Goal: Use online tool/utility: Use online tool/utility

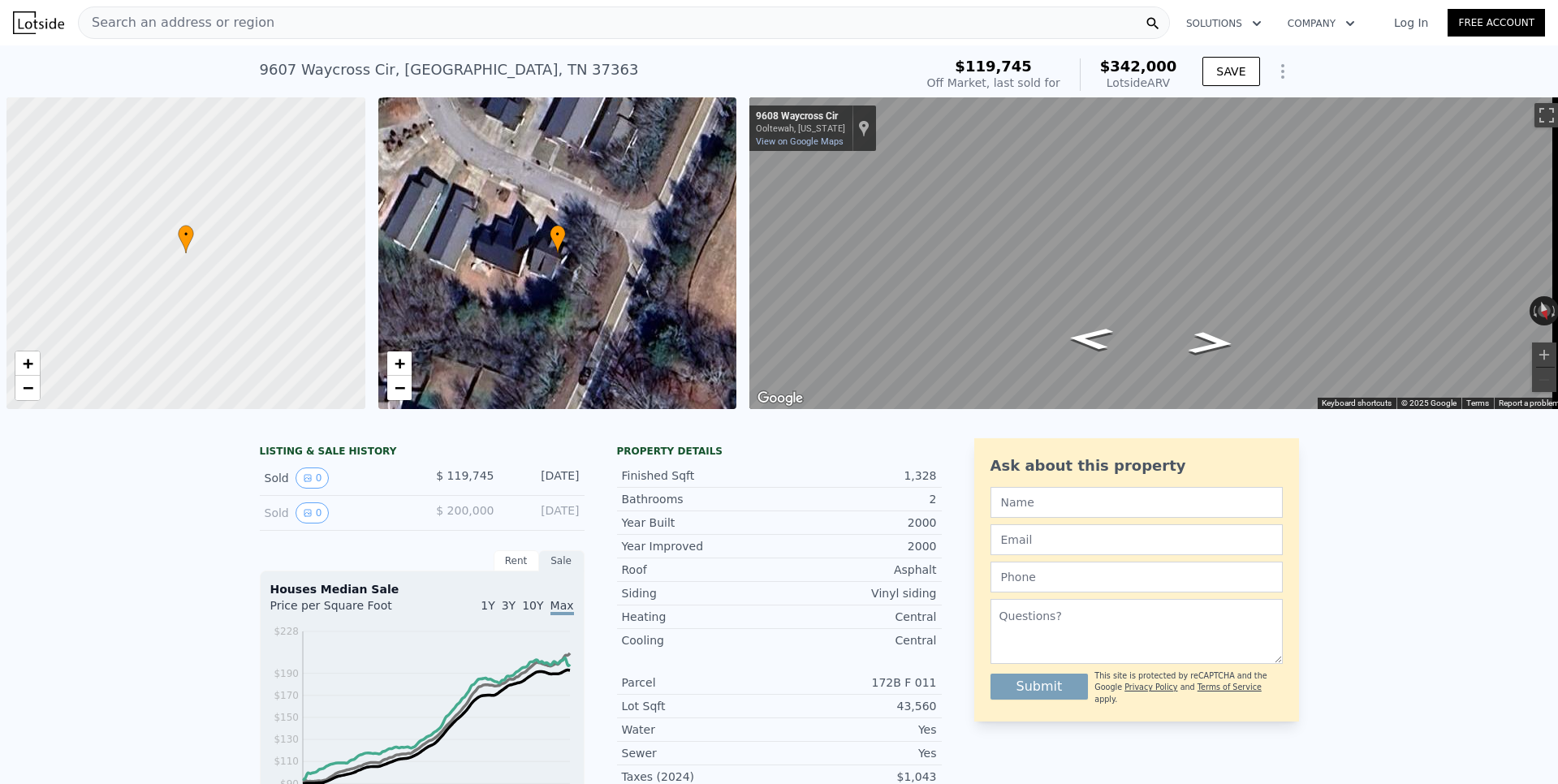
scroll to position [0, 6]
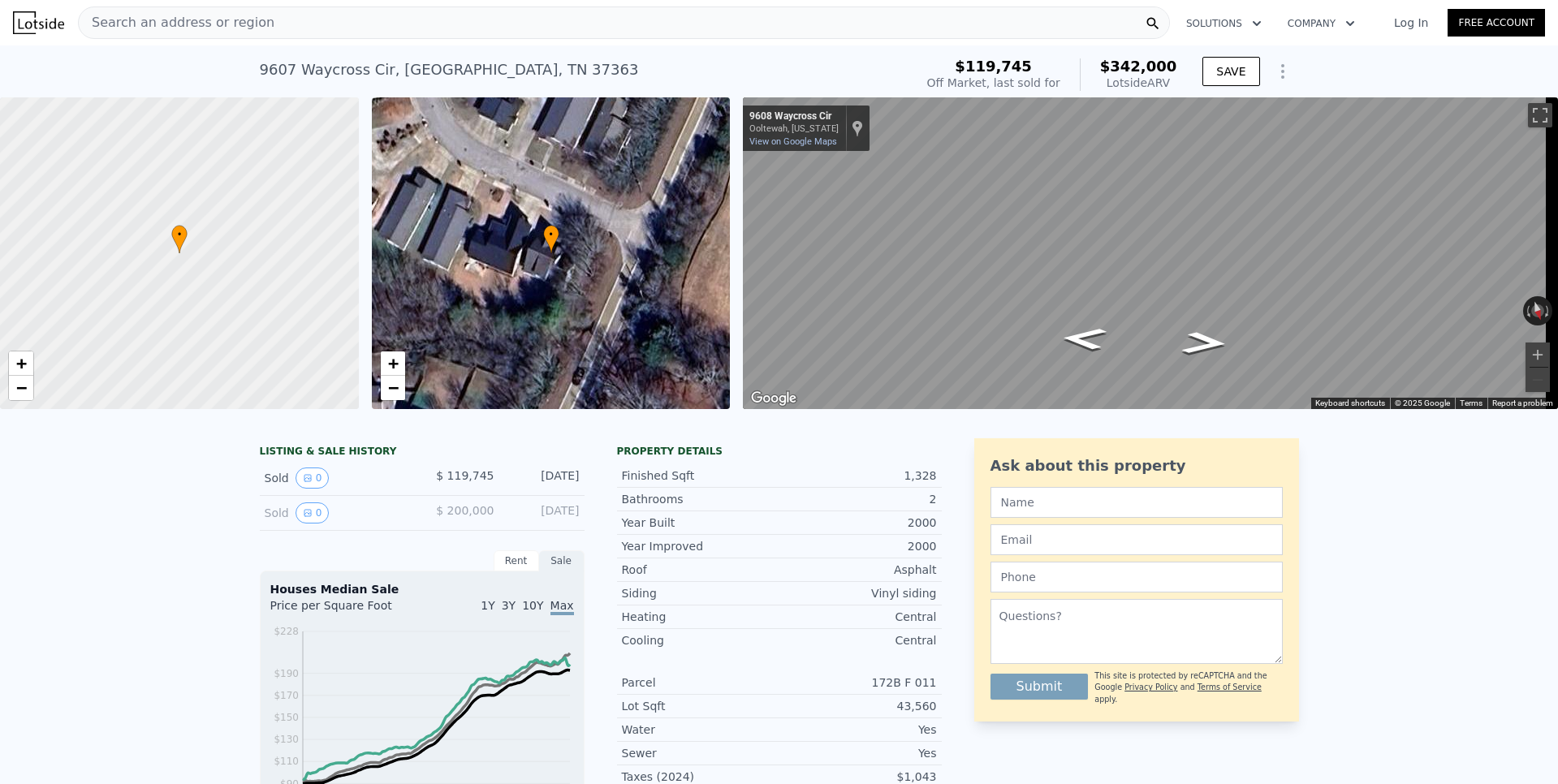
click at [200, 17] on span "Search an address or region" at bounding box center [176, 23] width 196 height 19
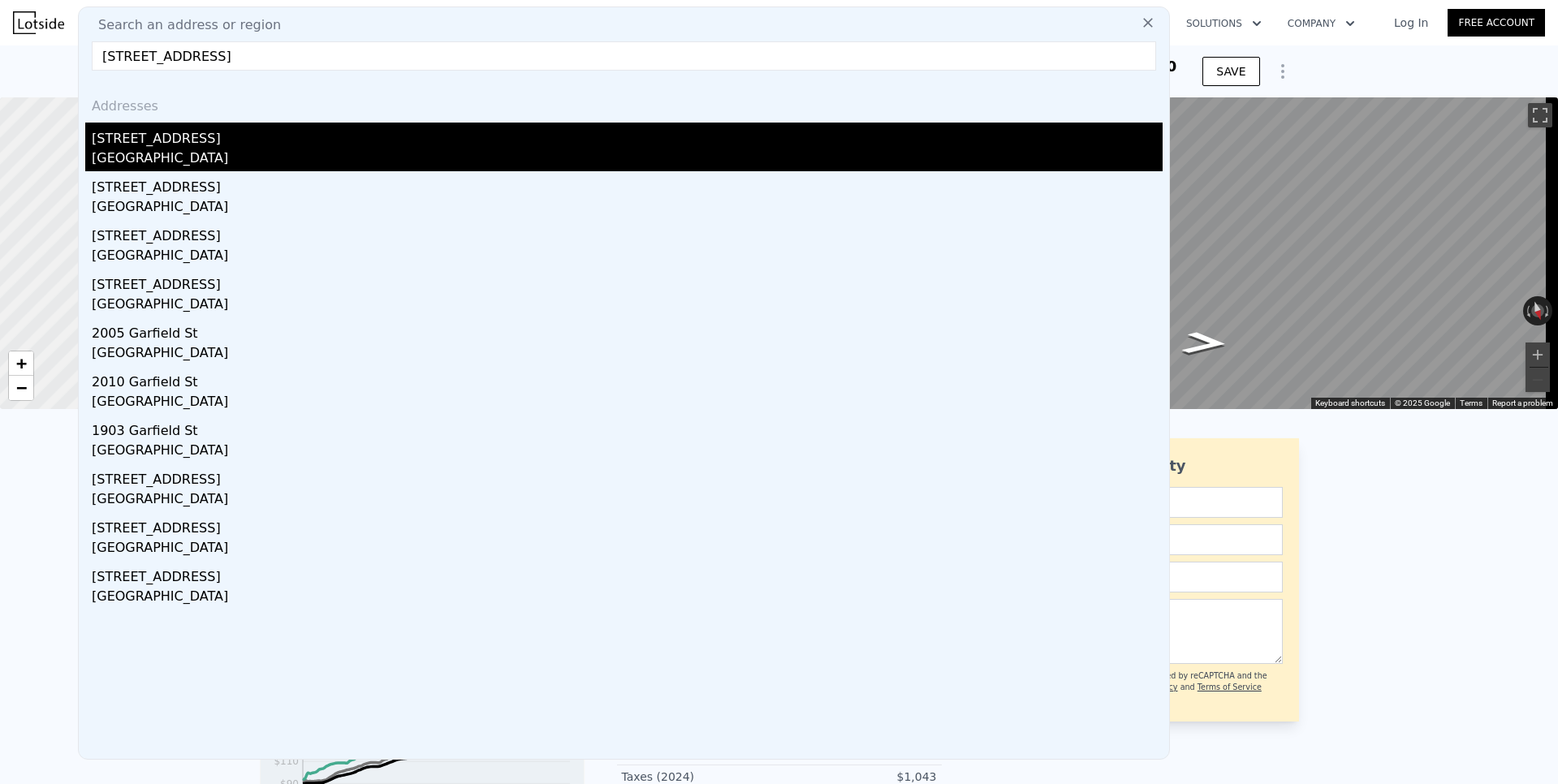
type input "[STREET_ADDRESS]"
click at [161, 150] on div "[GEOGRAPHIC_DATA]" at bounding box center [627, 160] width 1070 height 23
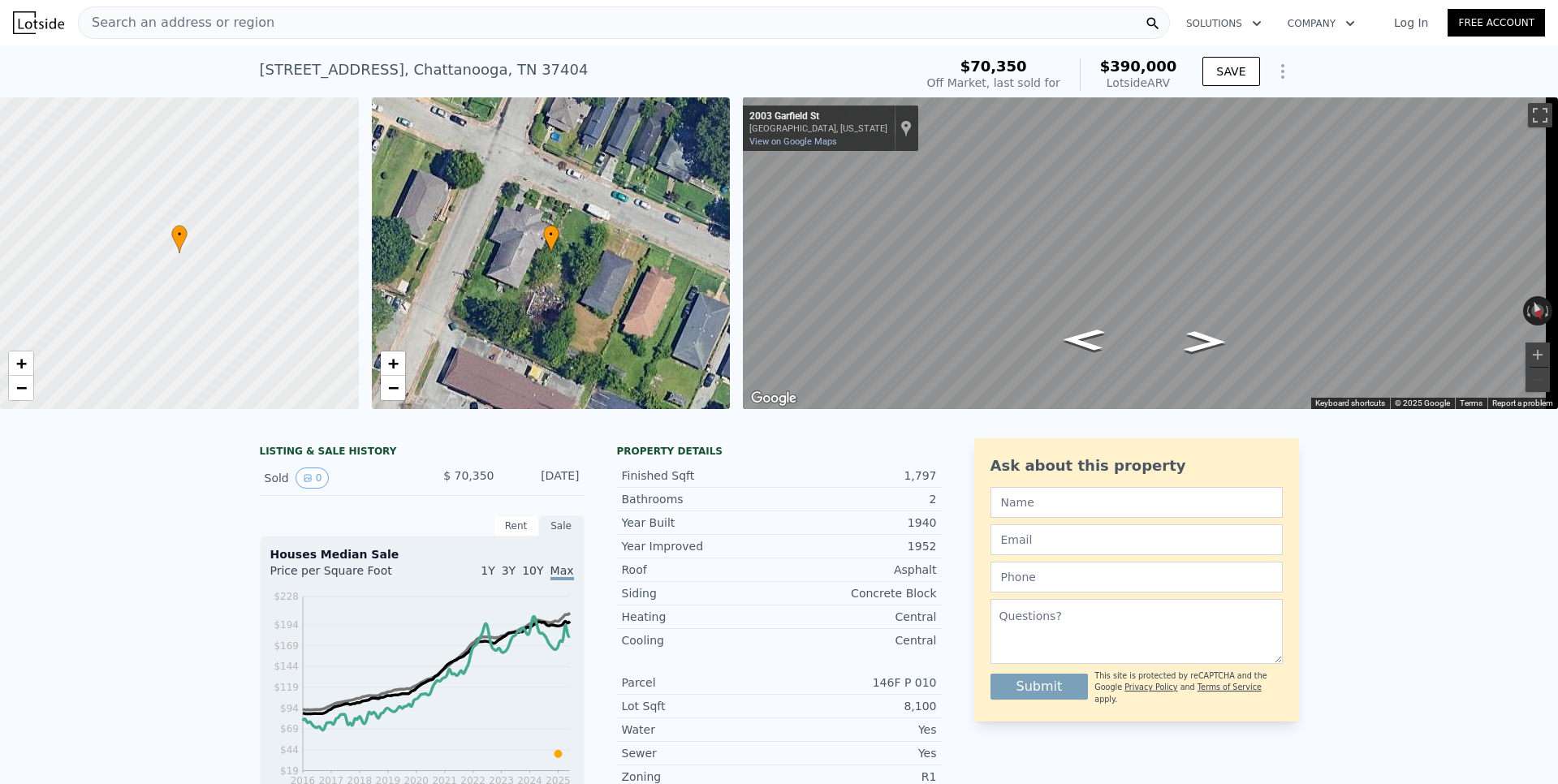
click at [1281, 73] on icon "Show Options" at bounding box center [1283, 71] width 19 height 19
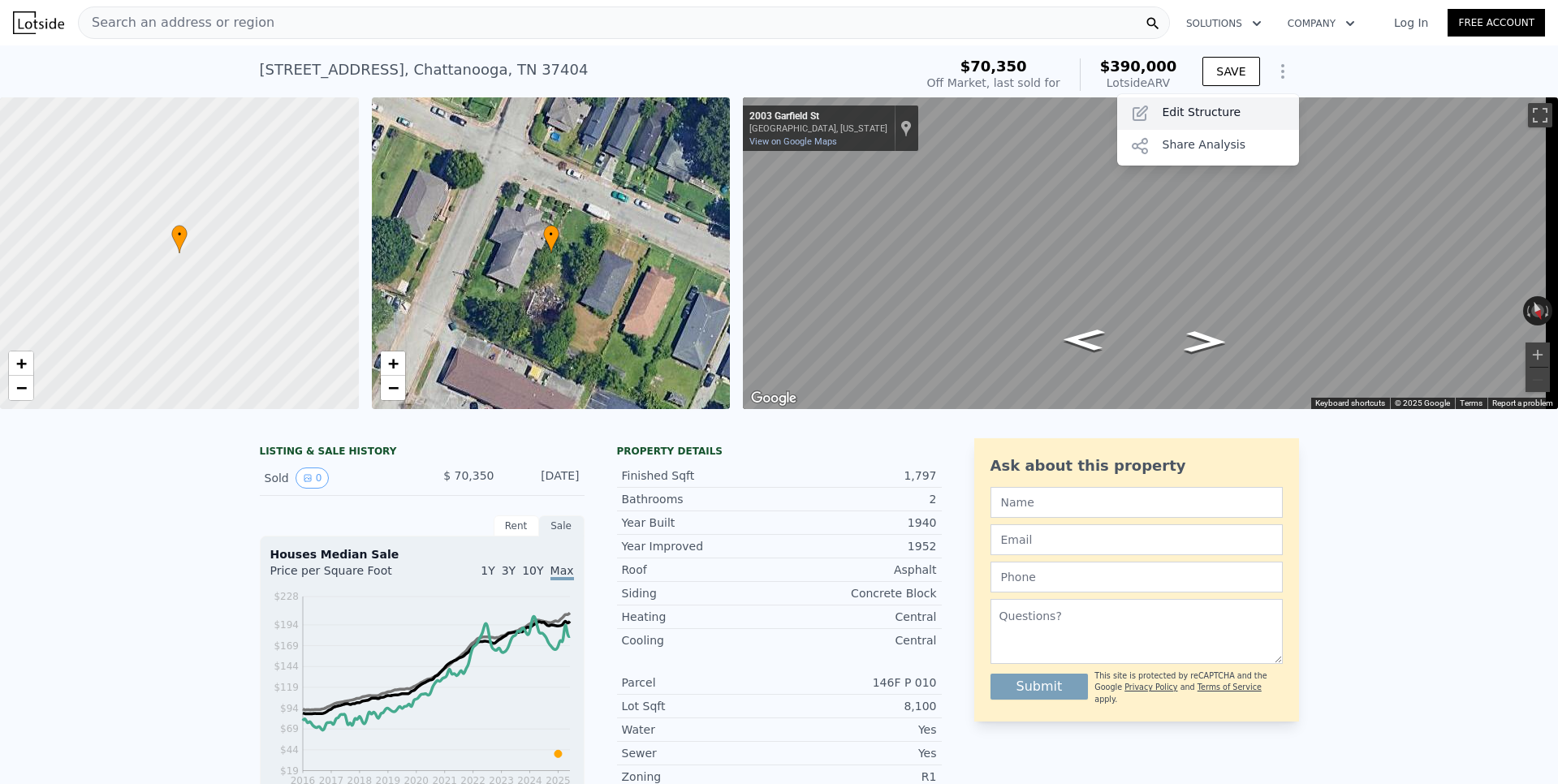
click at [1209, 108] on div "Edit Structure" at bounding box center [1207, 113] width 182 height 32
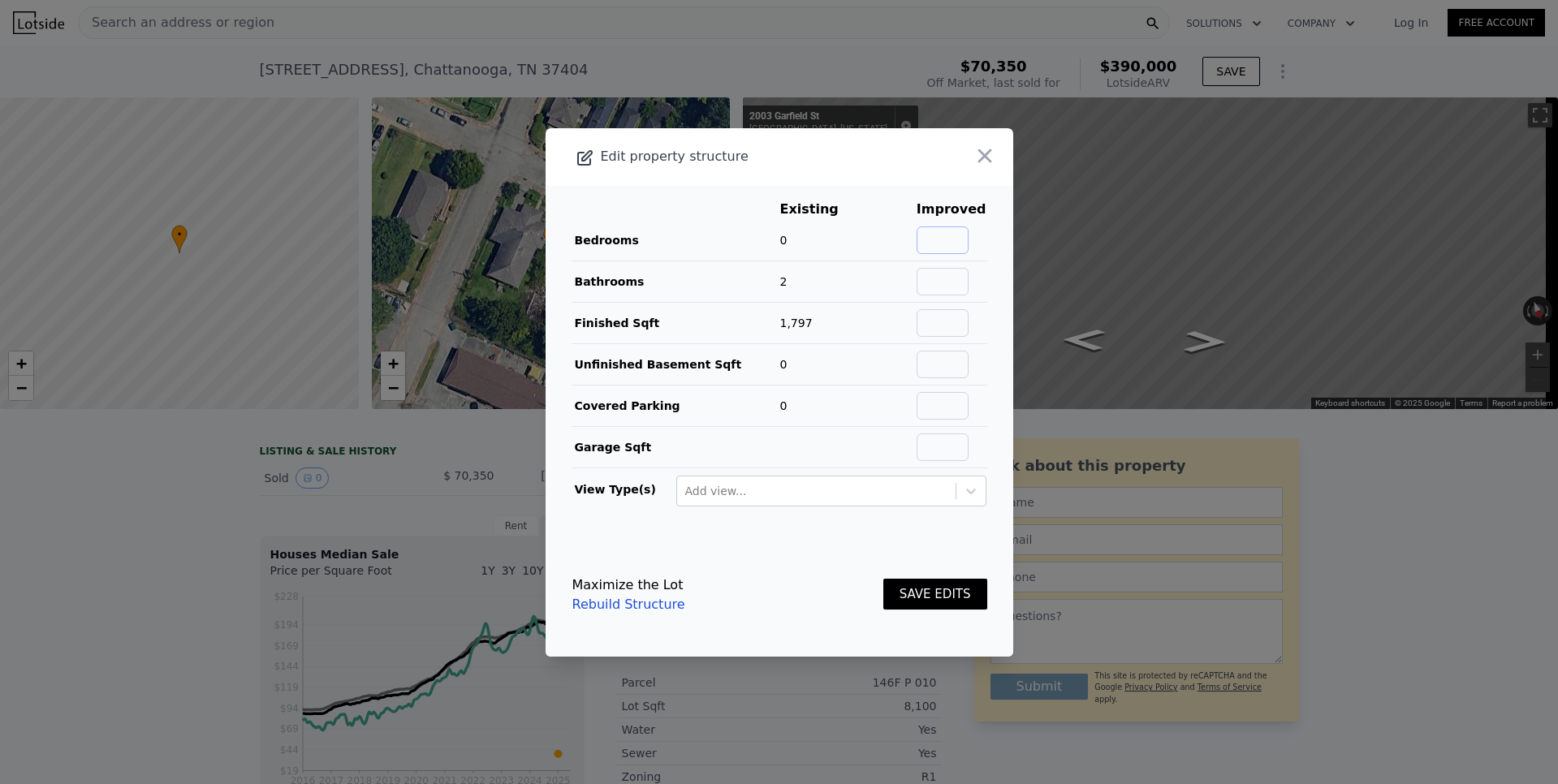
click at [955, 241] on input "text" at bounding box center [942, 239] width 52 height 27
type input "4"
click at [950, 598] on button "SAVE EDITS" at bounding box center [935, 595] width 104 height 32
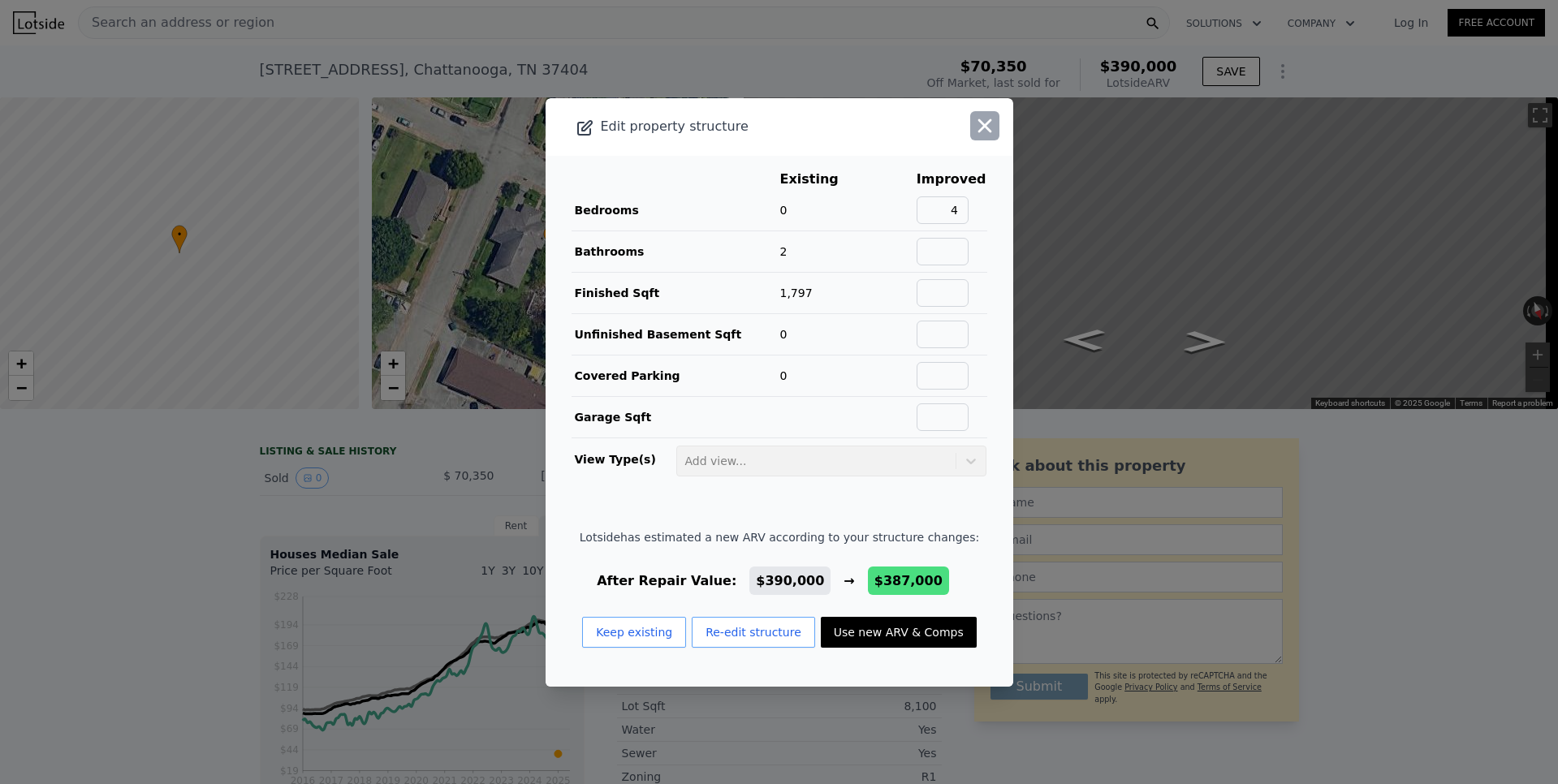
click at [973, 129] on icon "button" at bounding box center [984, 125] width 23 height 23
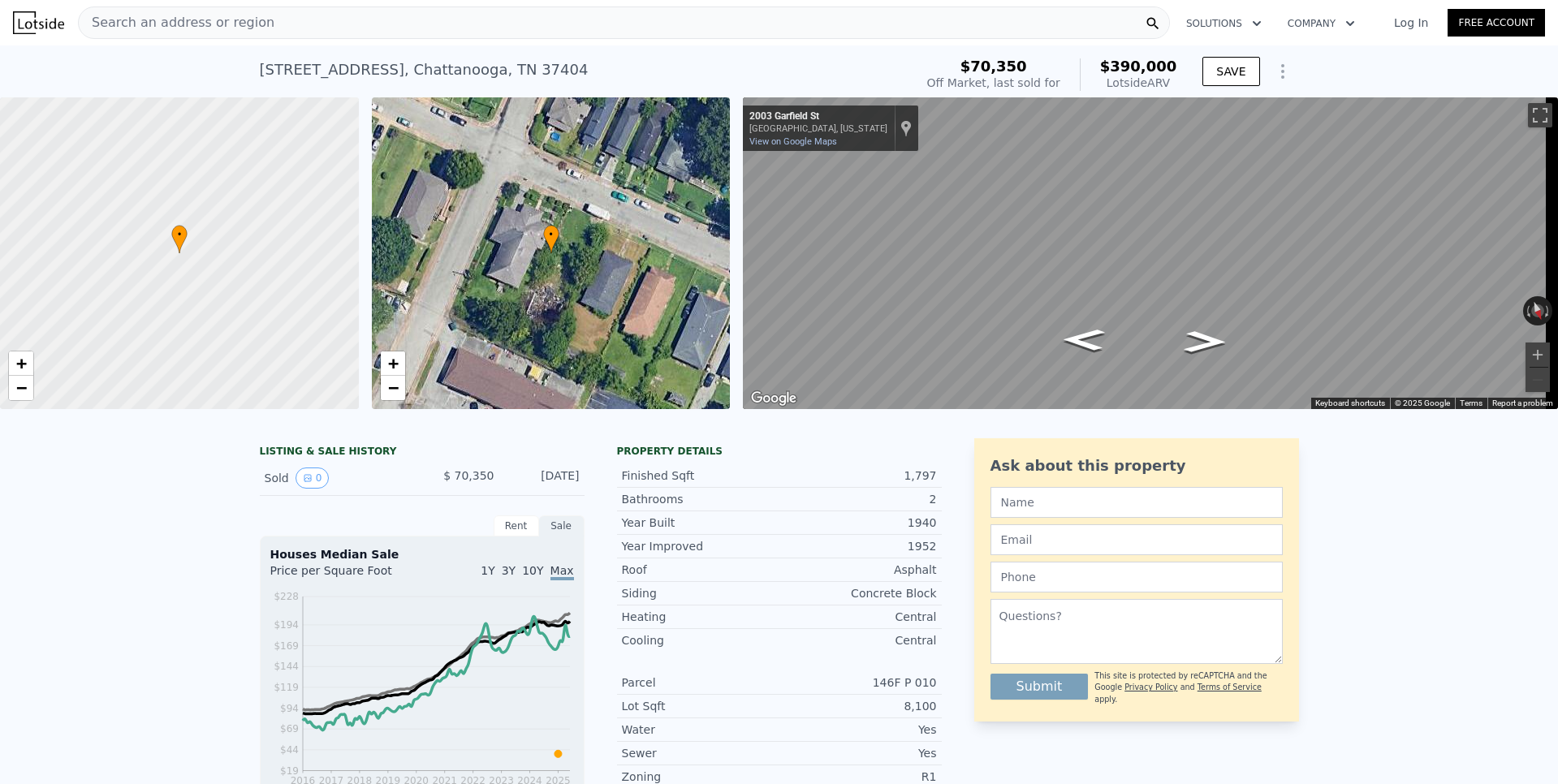
click at [1277, 74] on icon "Show Options" at bounding box center [1283, 71] width 19 height 19
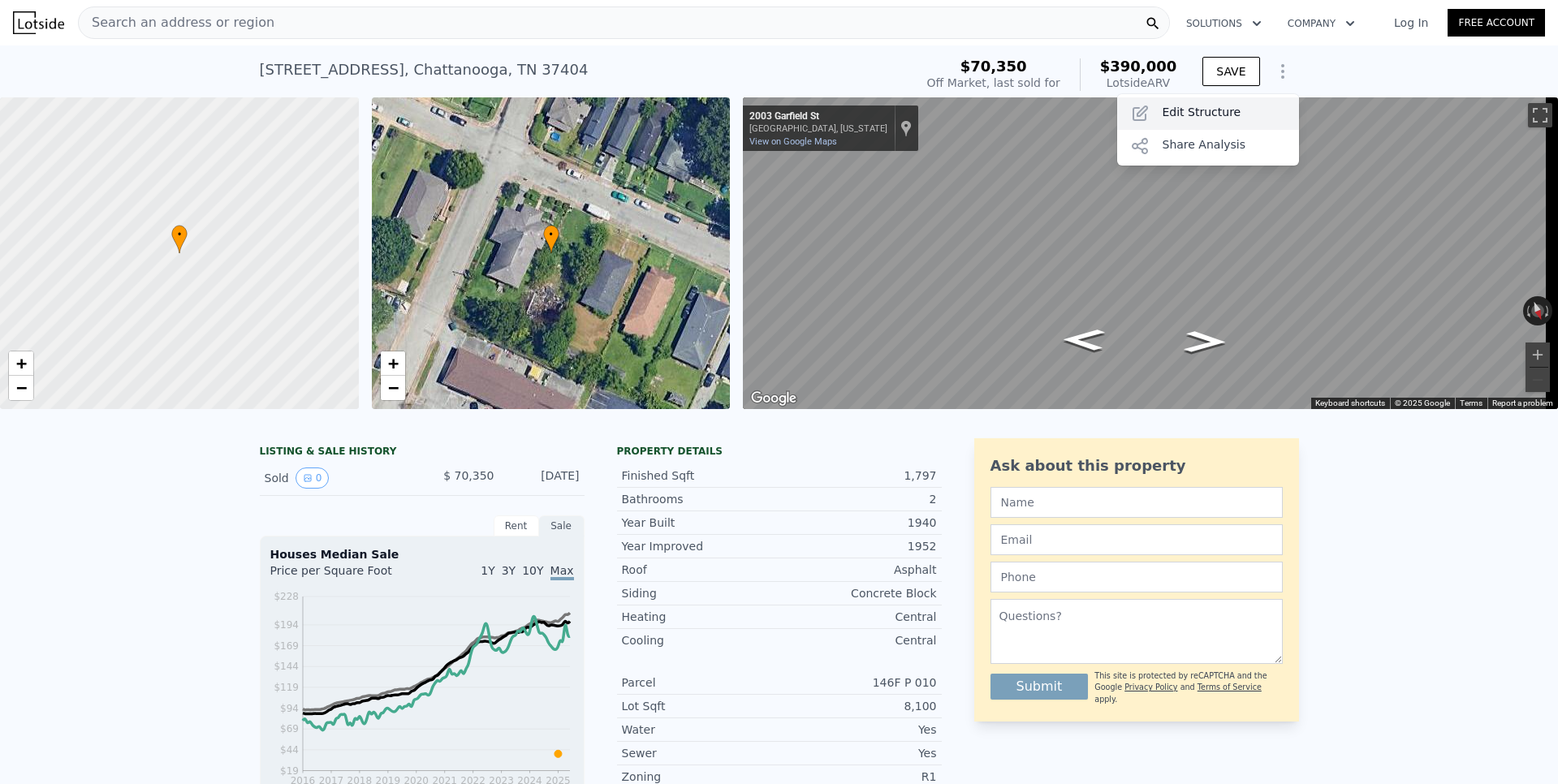
click at [1198, 116] on div "Edit Structure" at bounding box center [1207, 113] width 182 height 32
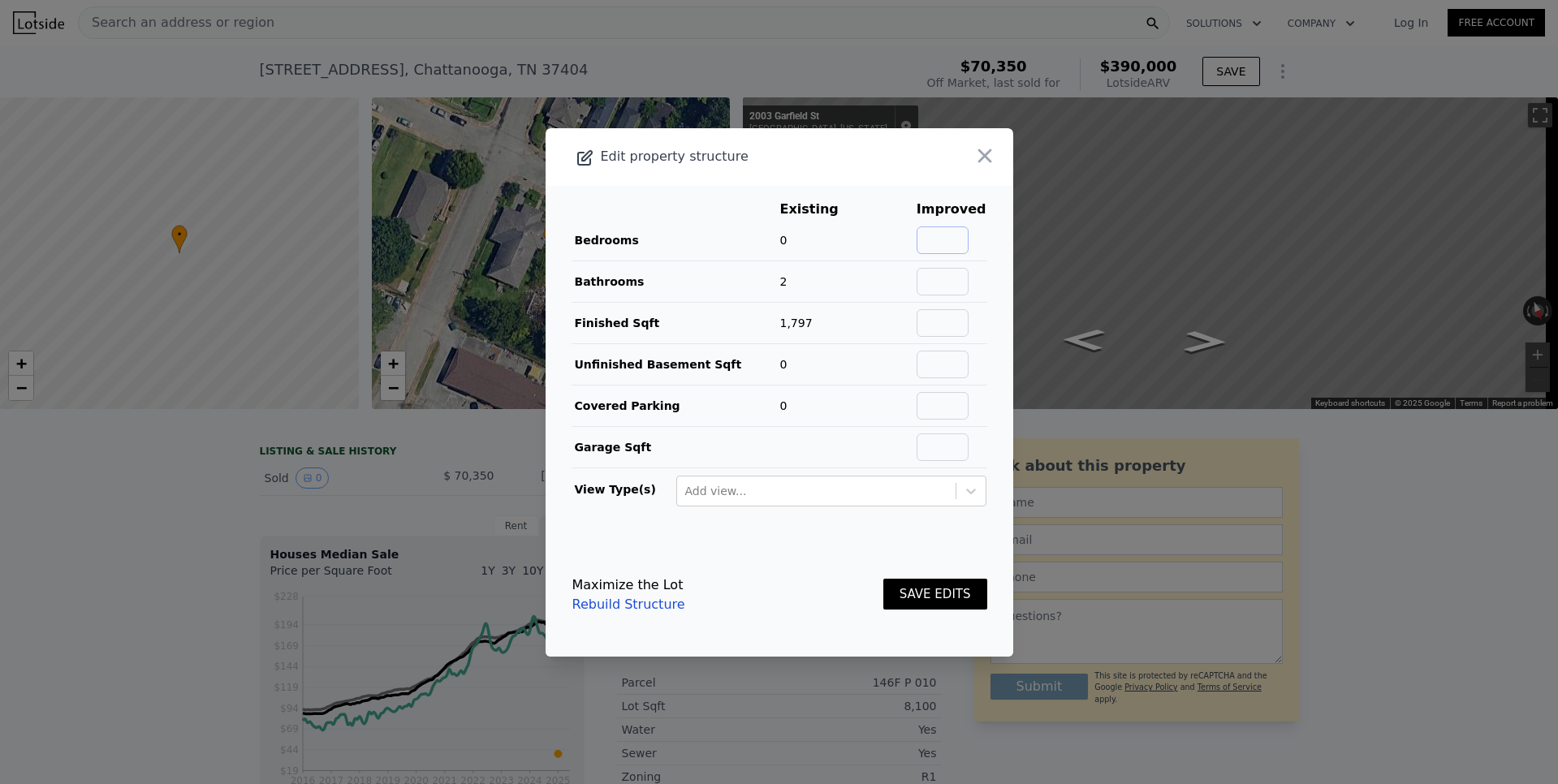
click at [940, 240] on input "text" at bounding box center [942, 239] width 52 height 27
type input "4"
click at [940, 595] on button "SAVE EDITS" at bounding box center [935, 595] width 104 height 32
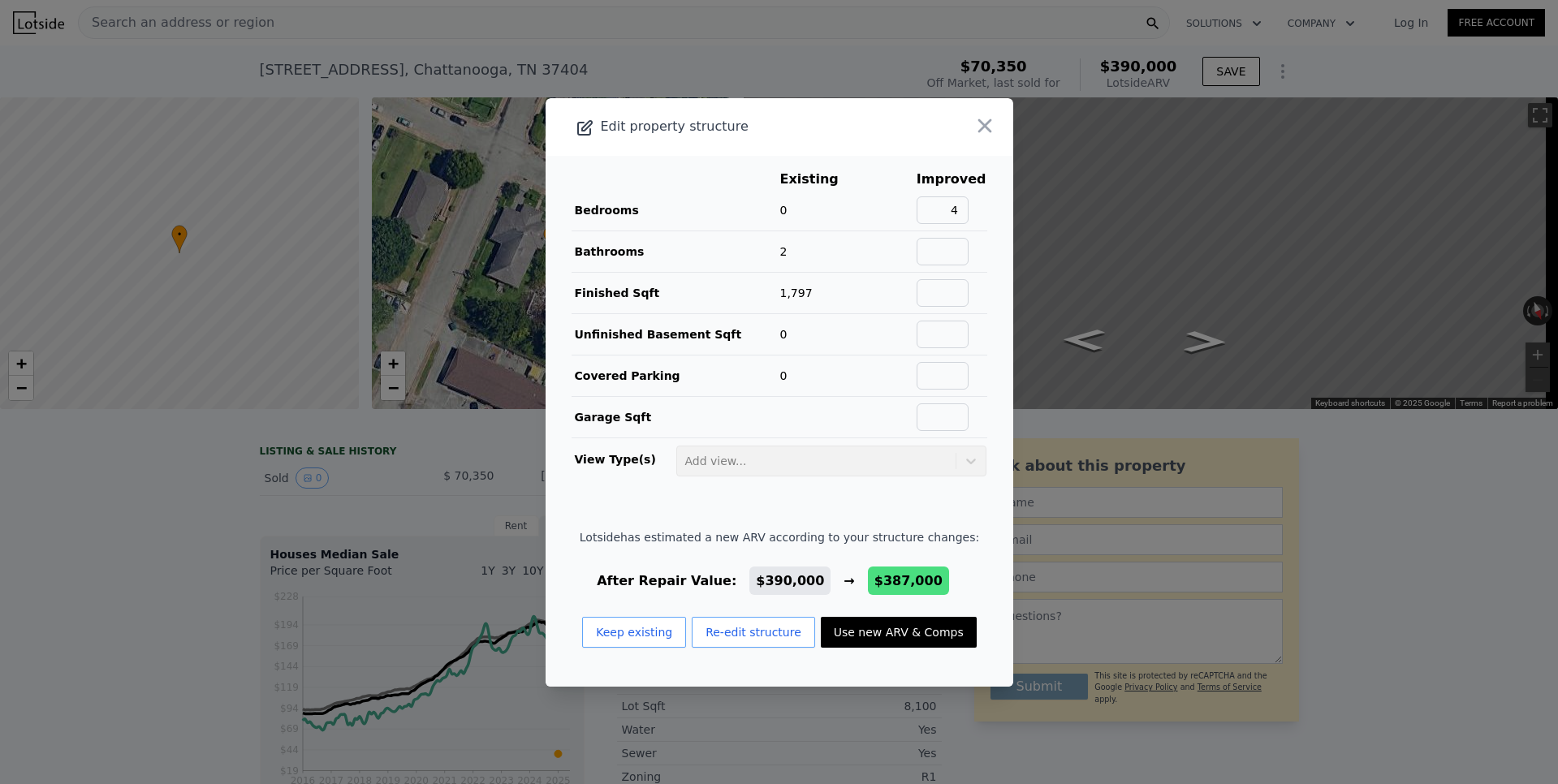
click at [882, 626] on button "Use new ARV & Comps" at bounding box center [898, 631] width 156 height 31
type input "$ 387,000"
type input "$ 287,625"
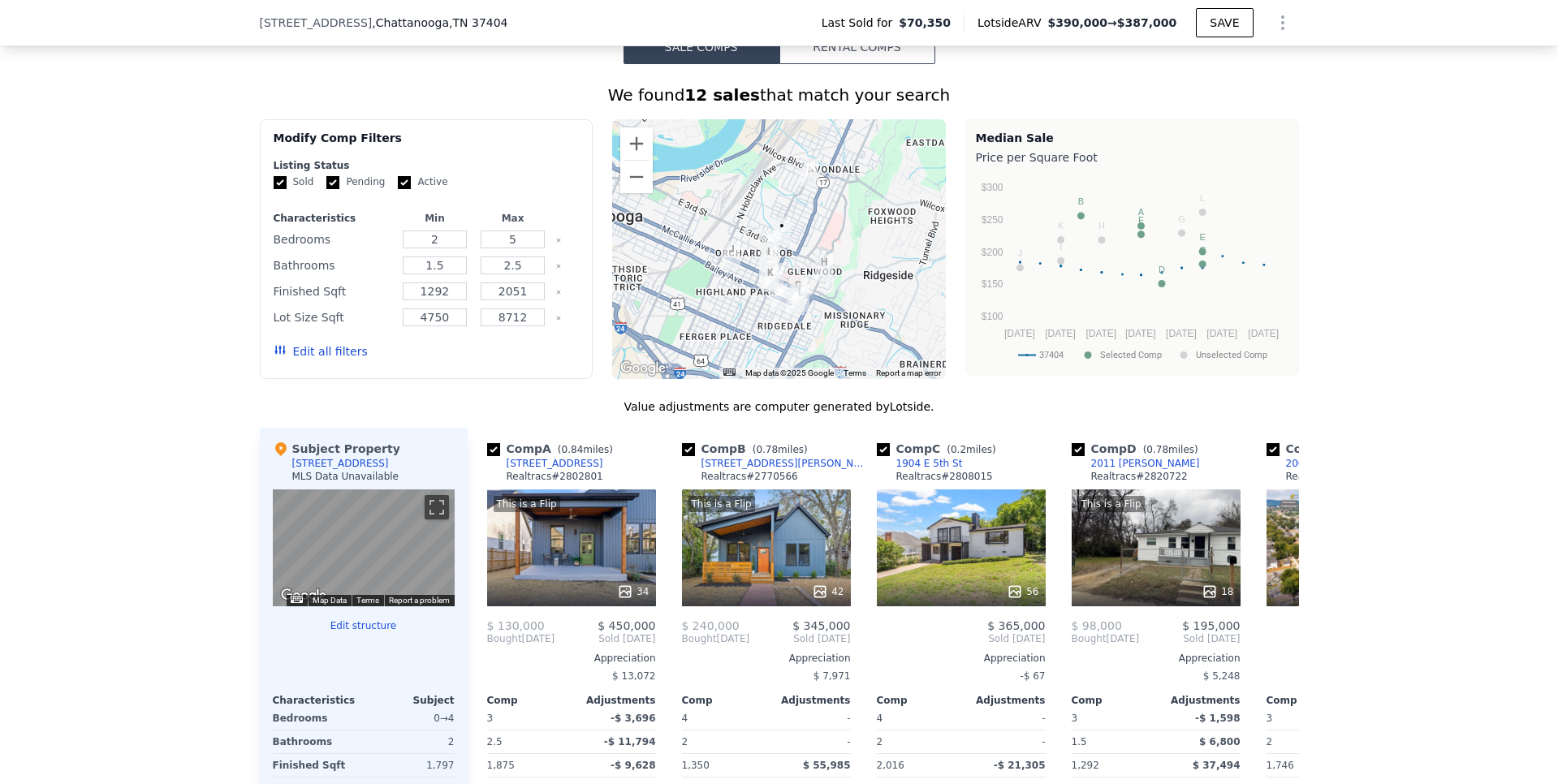
scroll to position [1528, 0]
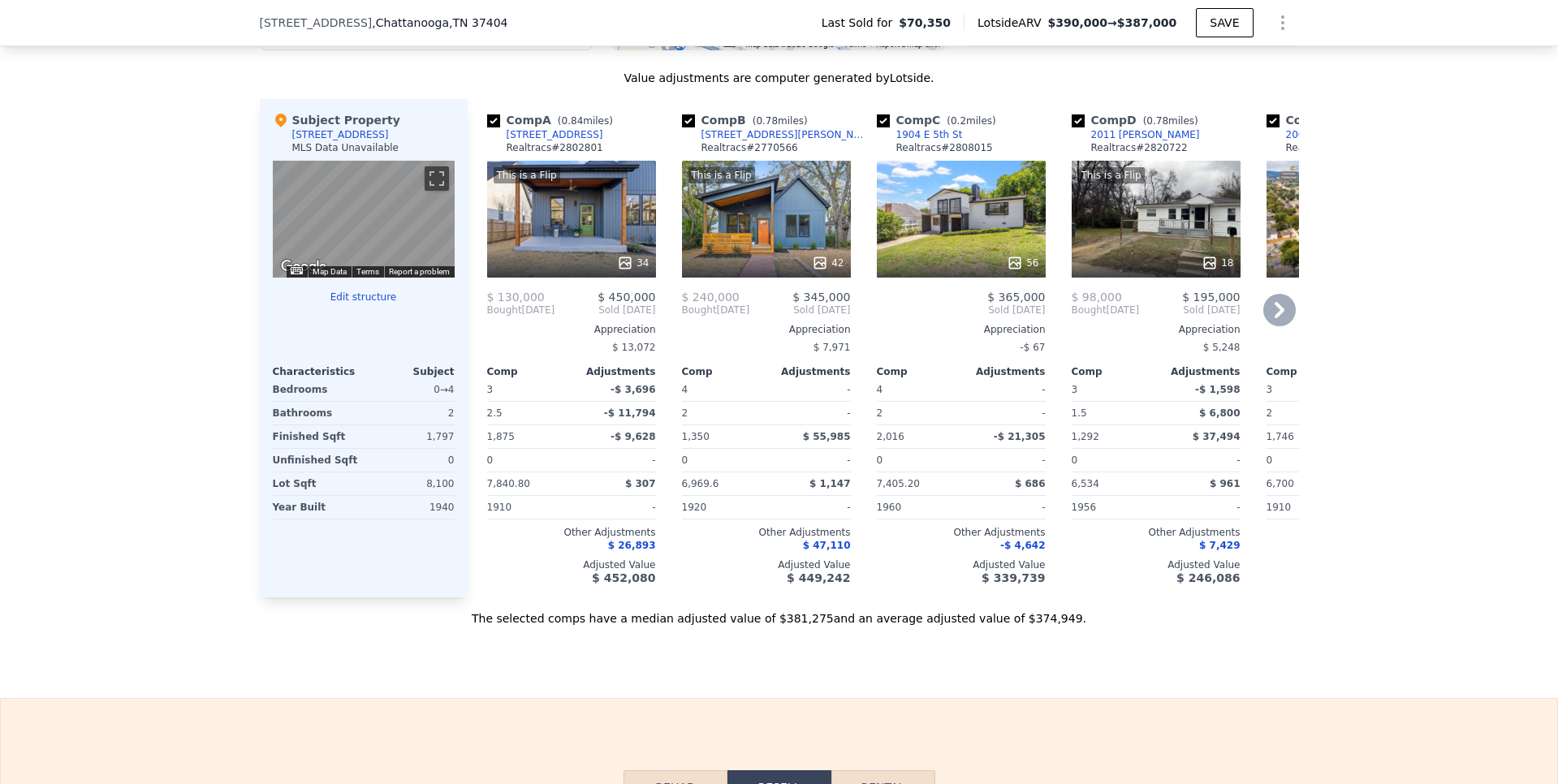
drag, startPoint x: 1061, startPoint y: 135, endPoint x: 1079, endPoint y: 137, distance: 18.1
click at [1065, 134] on div "Comp D ( 0.78 miles) 2011 [PERSON_NAME] Realtracs # 2820722 This is a Flip 18 $…" at bounding box center [1155, 348] width 182 height 498
click at [1072, 127] on input "checkbox" at bounding box center [1077, 120] width 13 height 13
checkbox input "false"
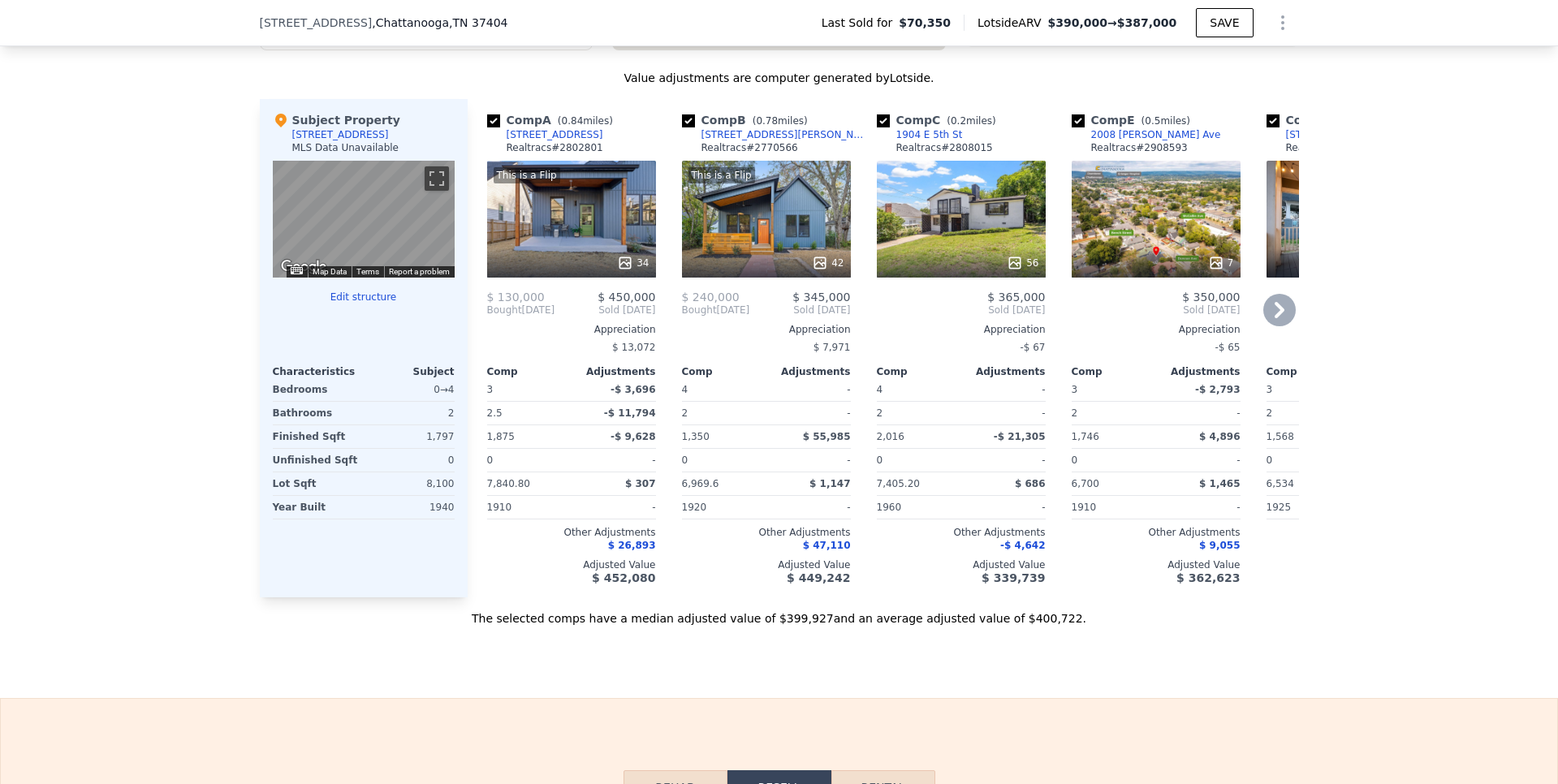
type input "$ 390,000"
type input "$ 290,445"
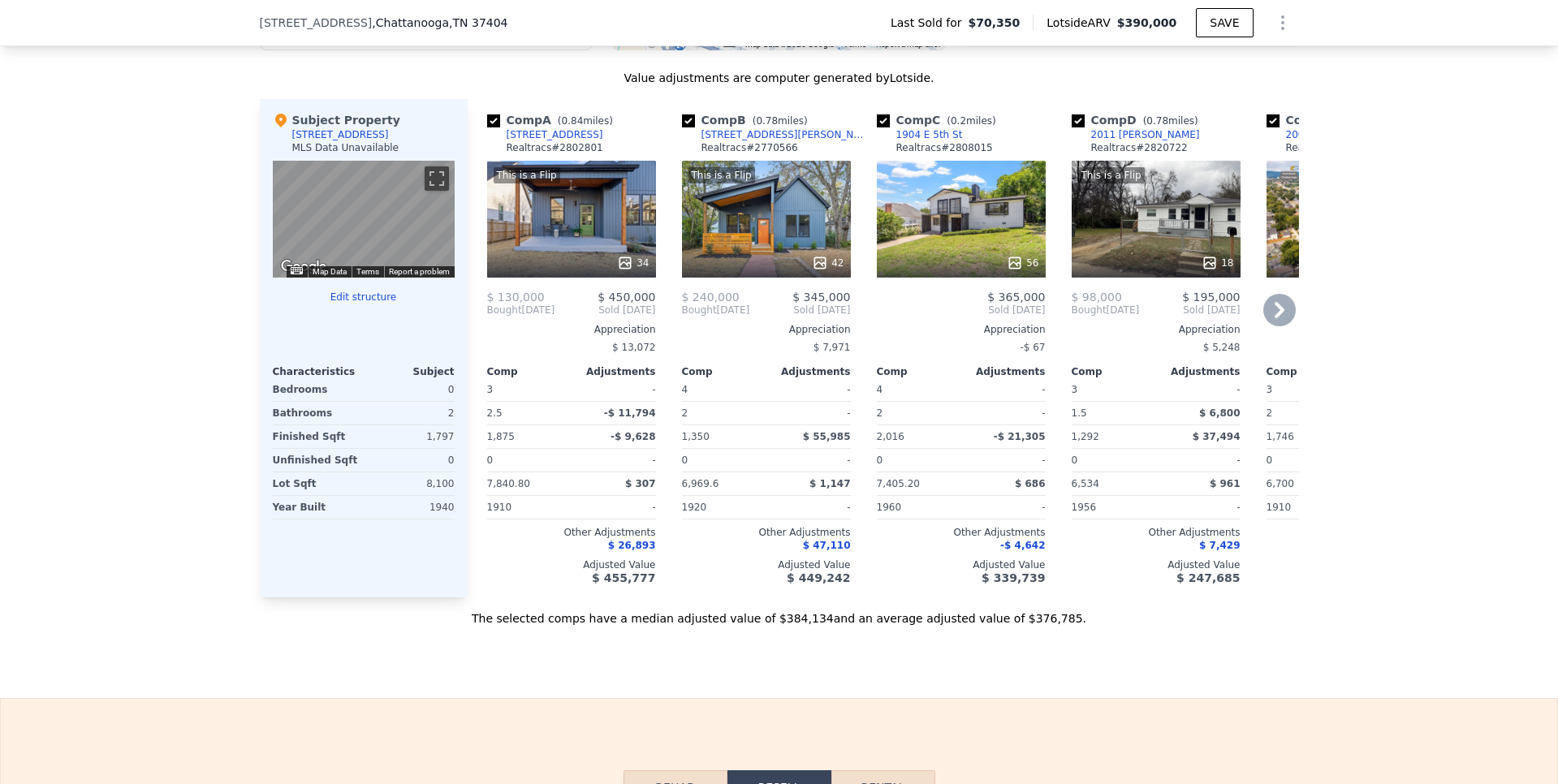
click at [1071, 127] on input "checkbox" at bounding box center [1077, 120] width 13 height 13
checkbox input "false"
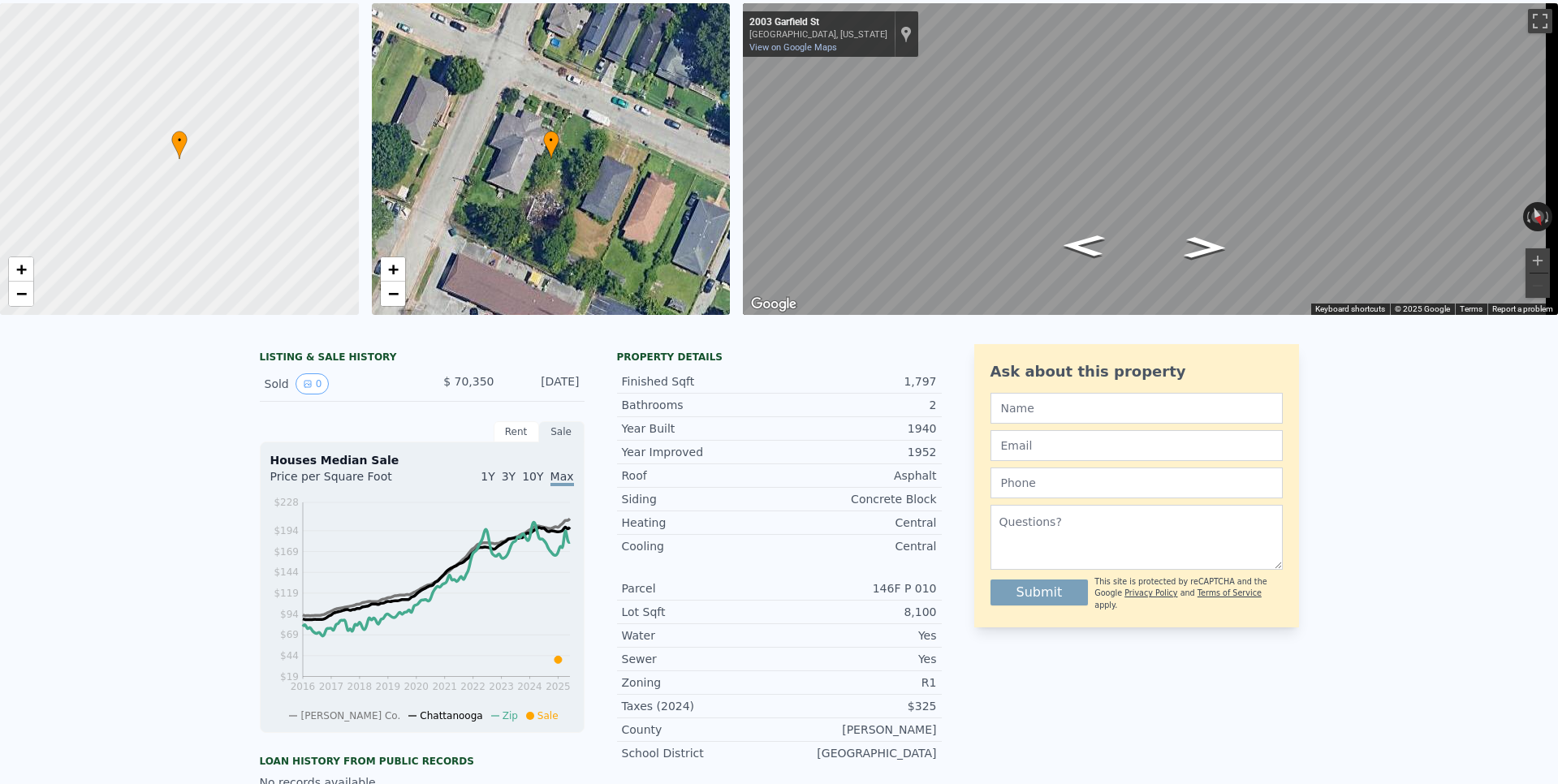
scroll to position [0, 0]
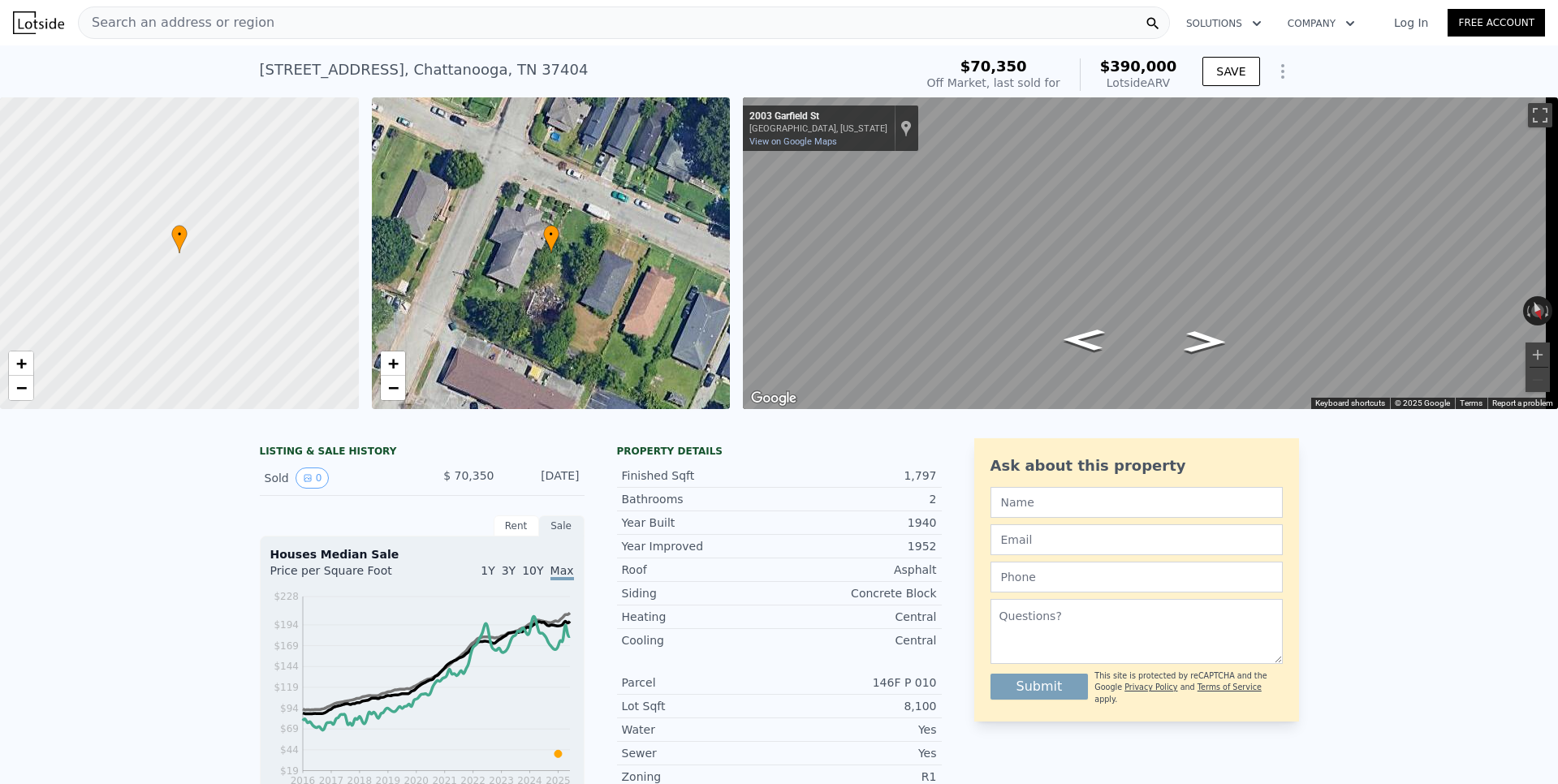
click at [1277, 73] on icon "Show Options" at bounding box center [1283, 71] width 19 height 19
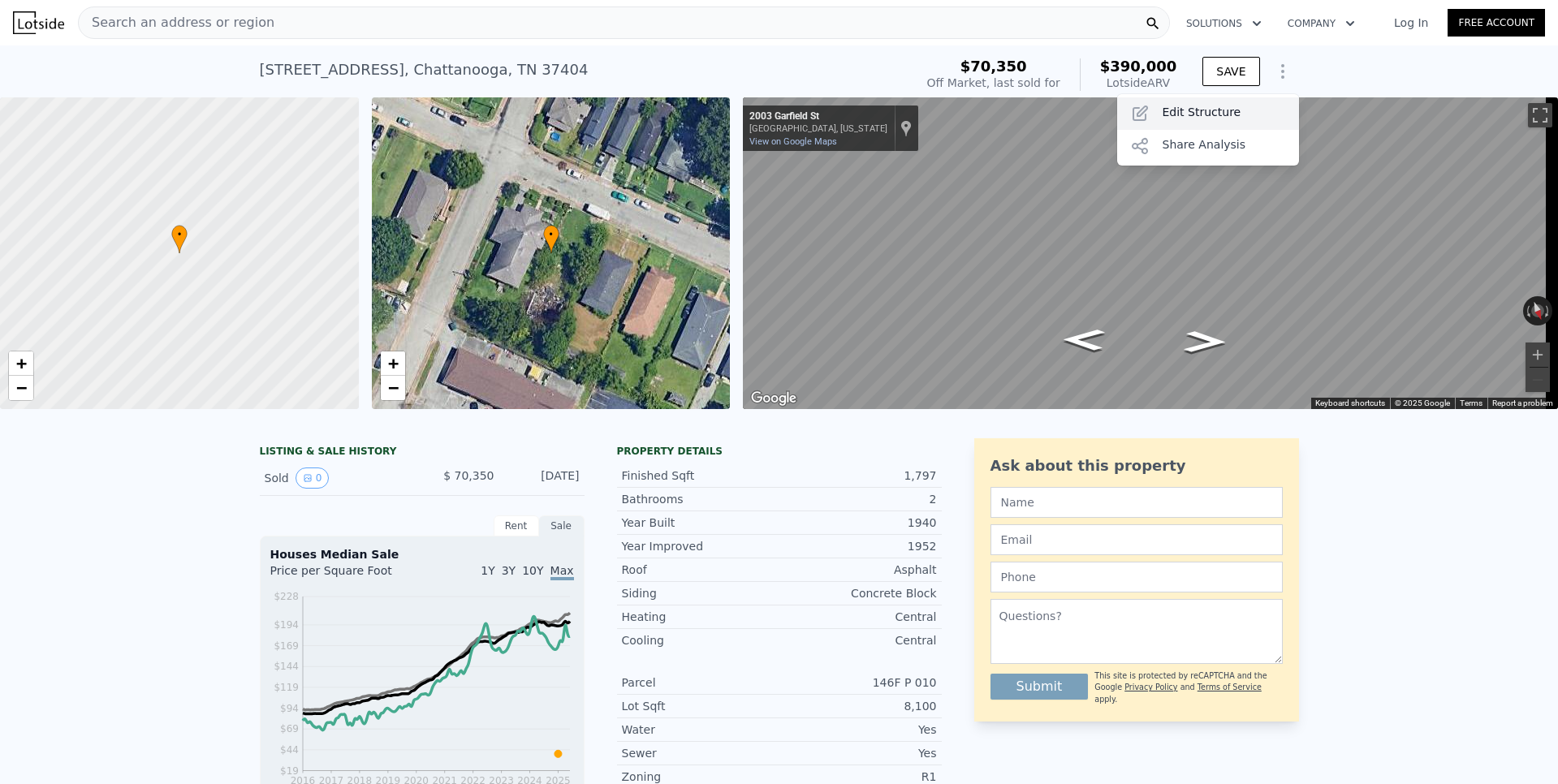
click at [1217, 115] on div "Edit Structure" at bounding box center [1207, 113] width 182 height 32
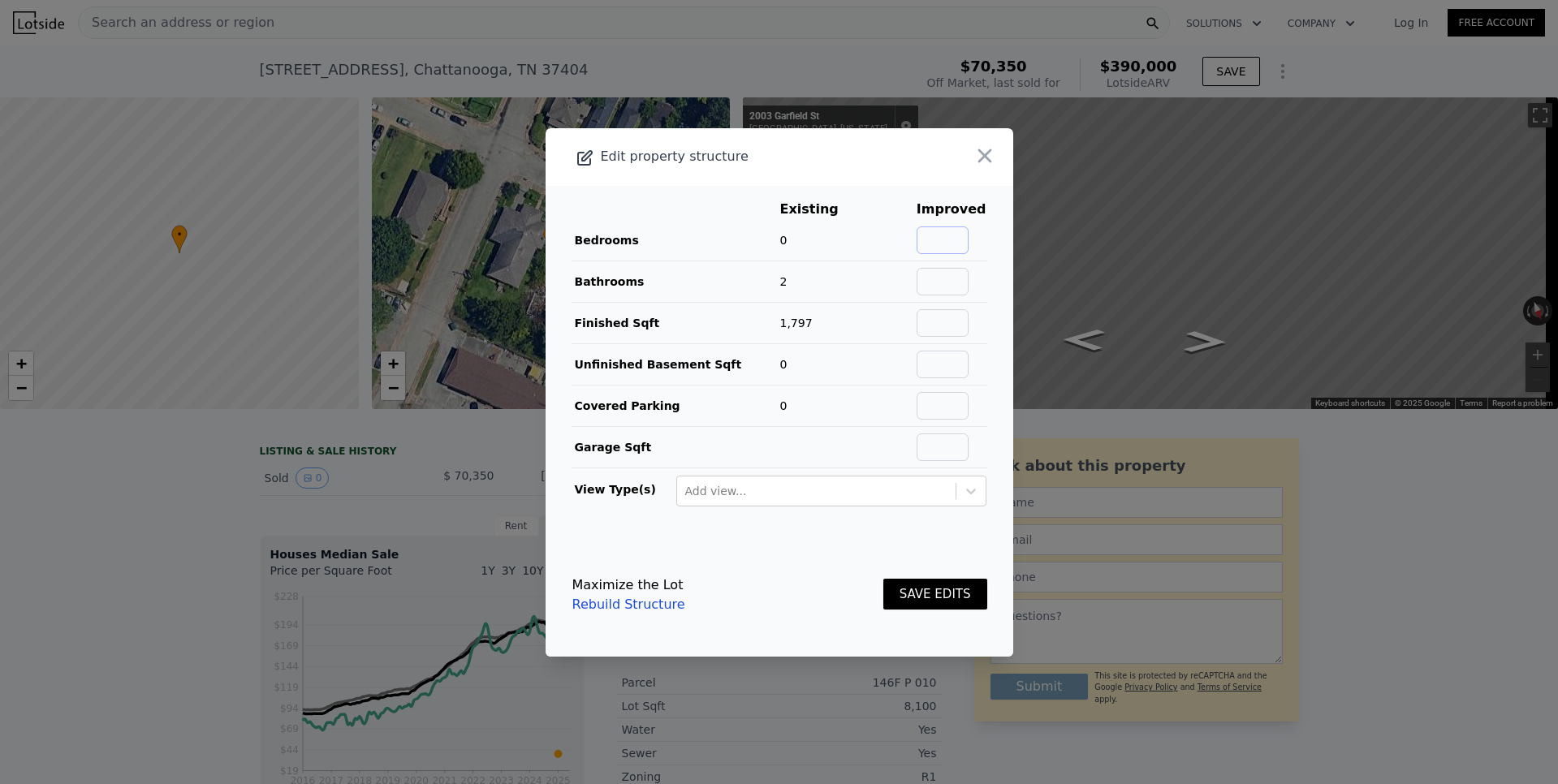
click at [953, 238] on input "text" at bounding box center [942, 239] width 52 height 27
type input "4"
click at [910, 593] on button "SAVE EDITS" at bounding box center [935, 595] width 104 height 32
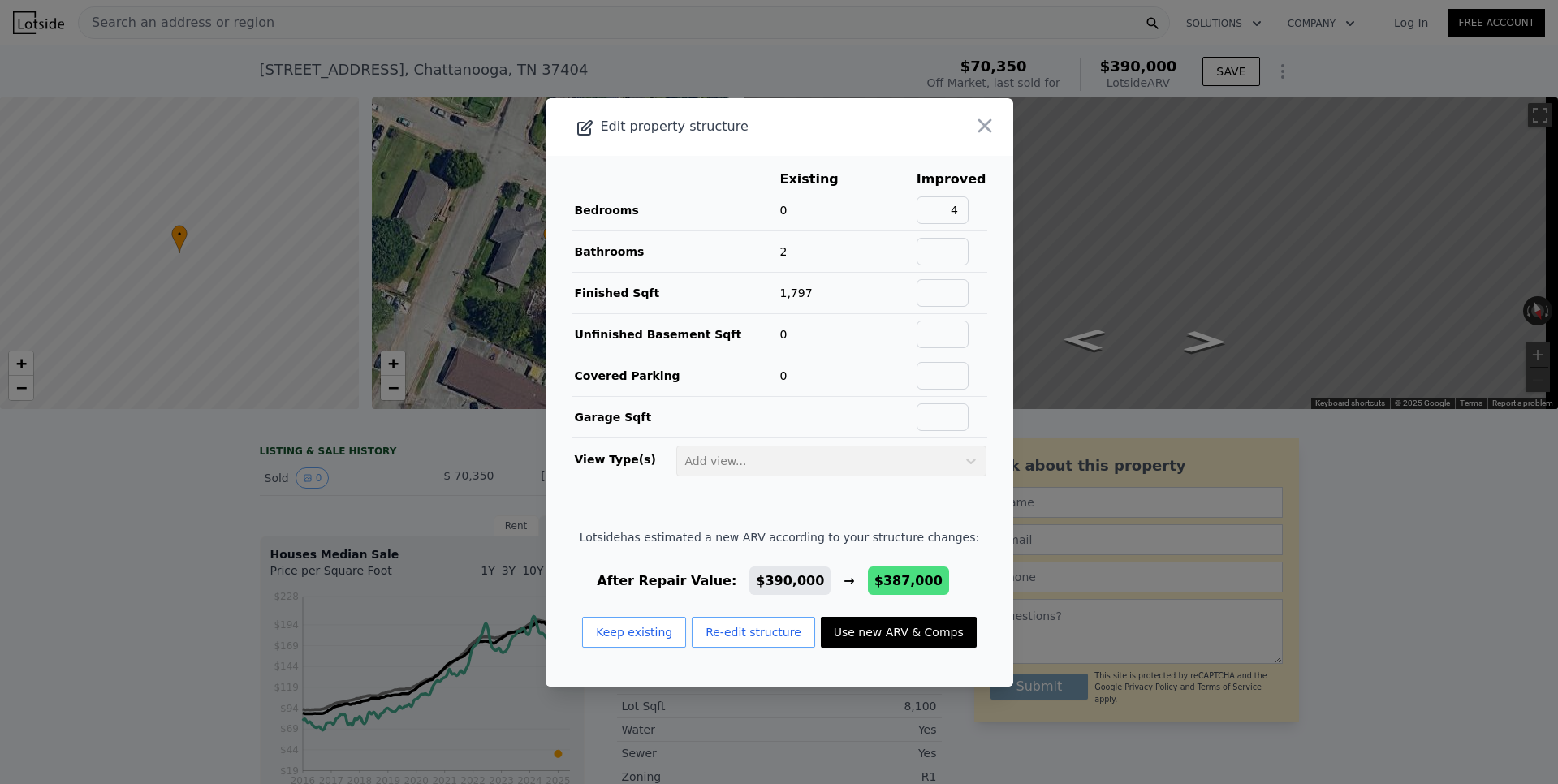
click at [854, 636] on button "Use new ARV & Comps" at bounding box center [898, 631] width 156 height 31
type input "$ 387,000"
type input "$ 287,625"
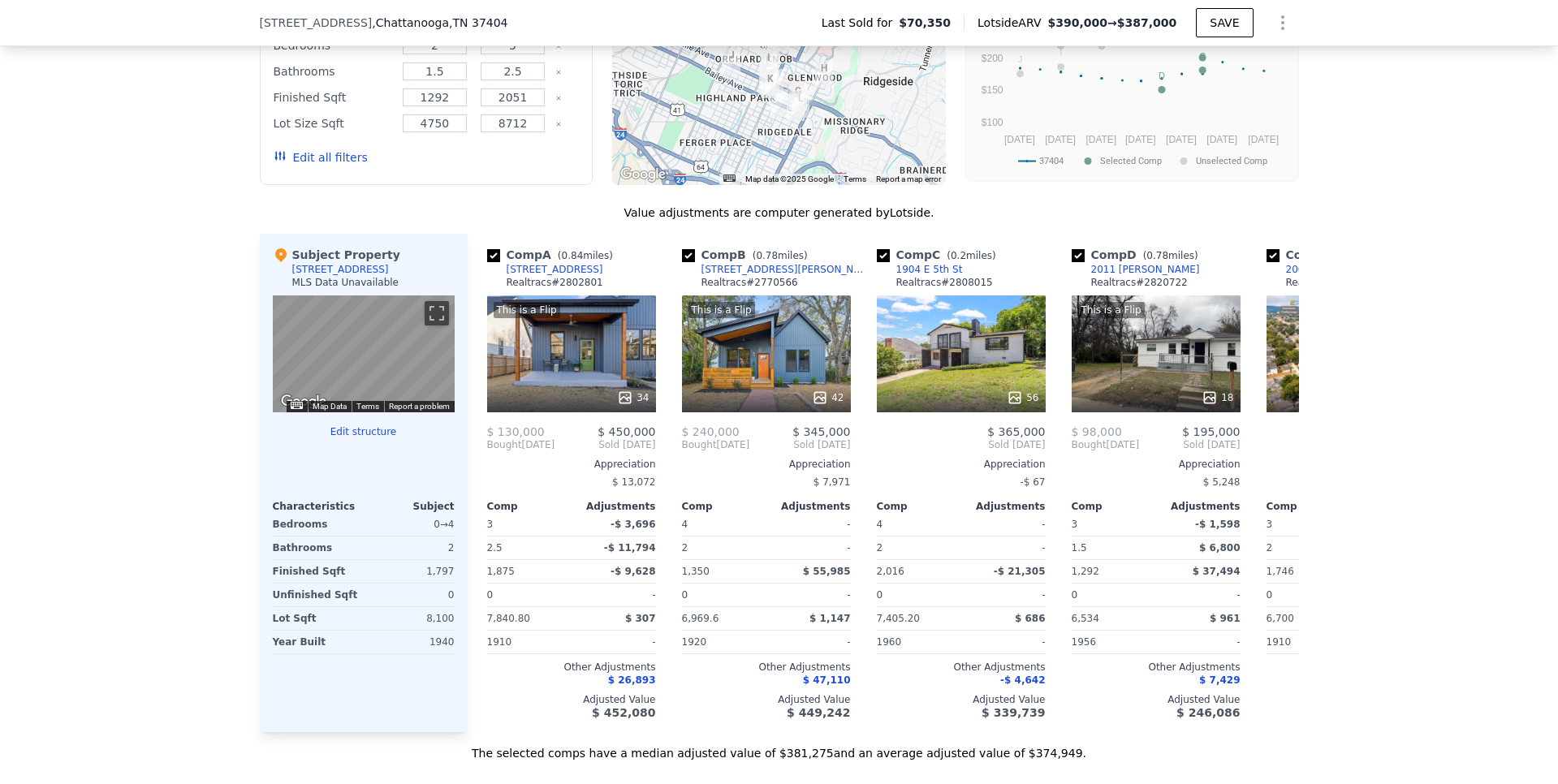
scroll to position [1315, 0]
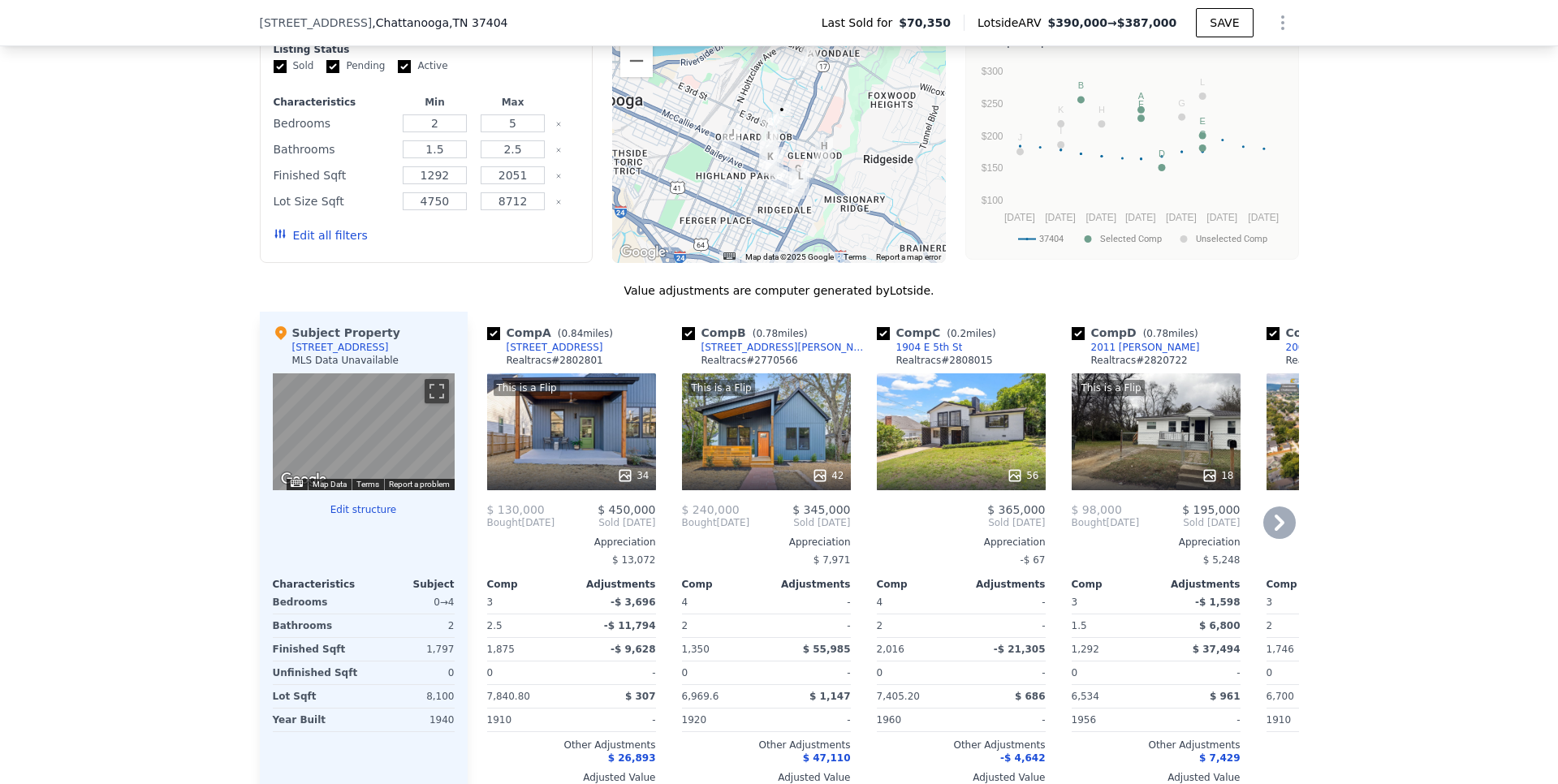
click at [1072, 340] on input "checkbox" at bounding box center [1077, 333] width 13 height 13
checkbox input "false"
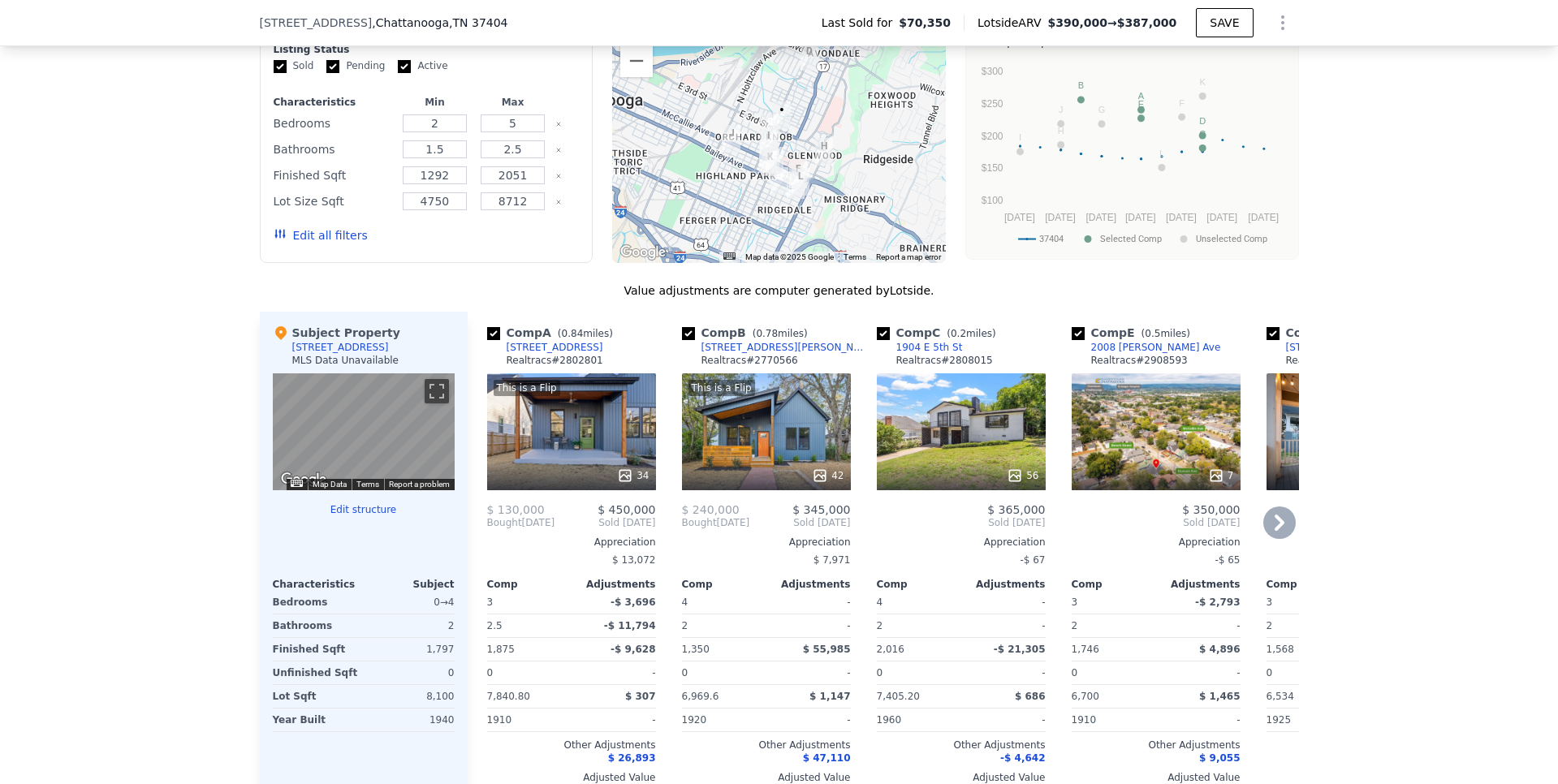
click at [1075, 340] on input "checkbox" at bounding box center [1077, 333] width 13 height 13
checkbox input "false"
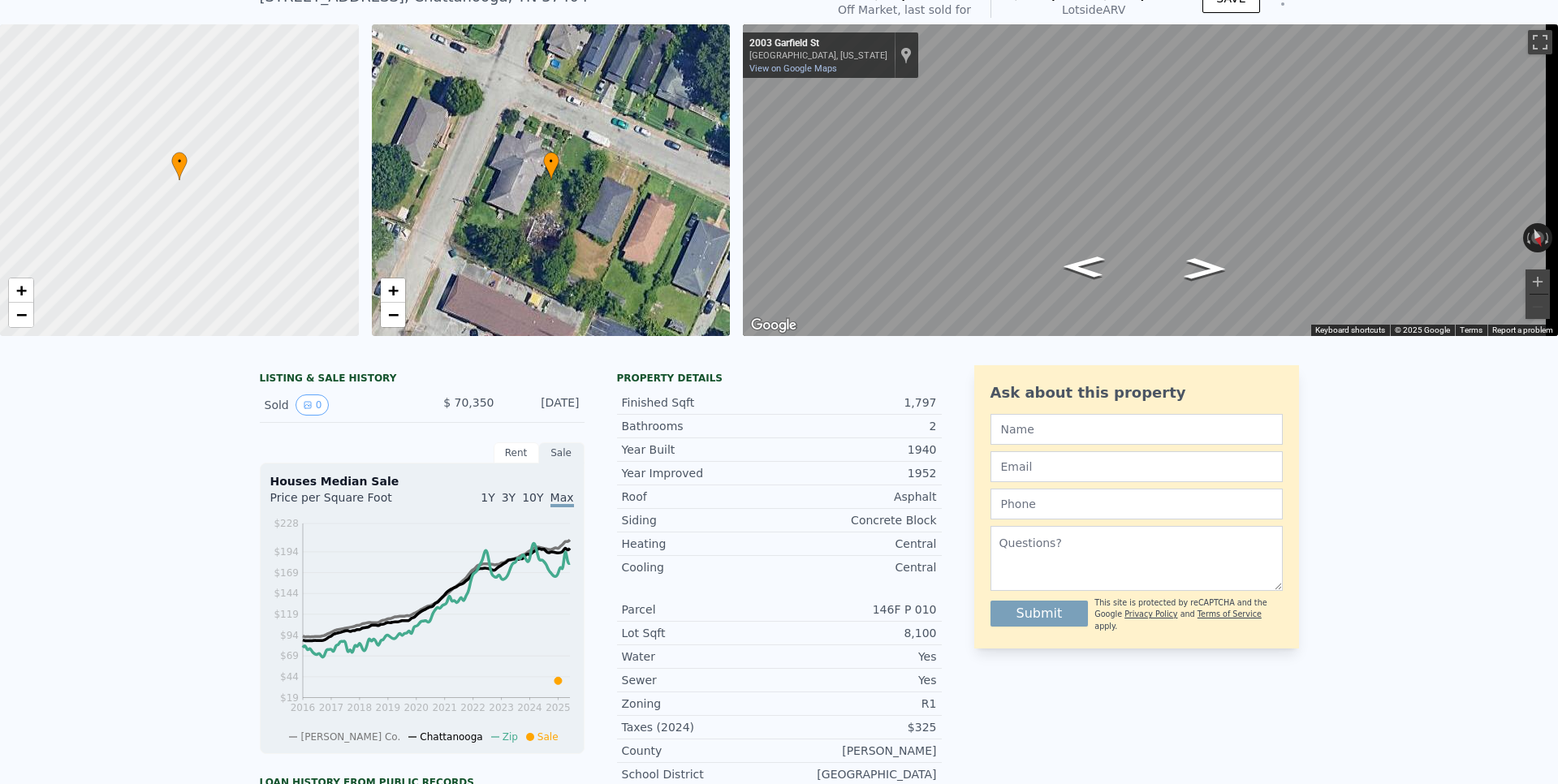
scroll to position [0, 0]
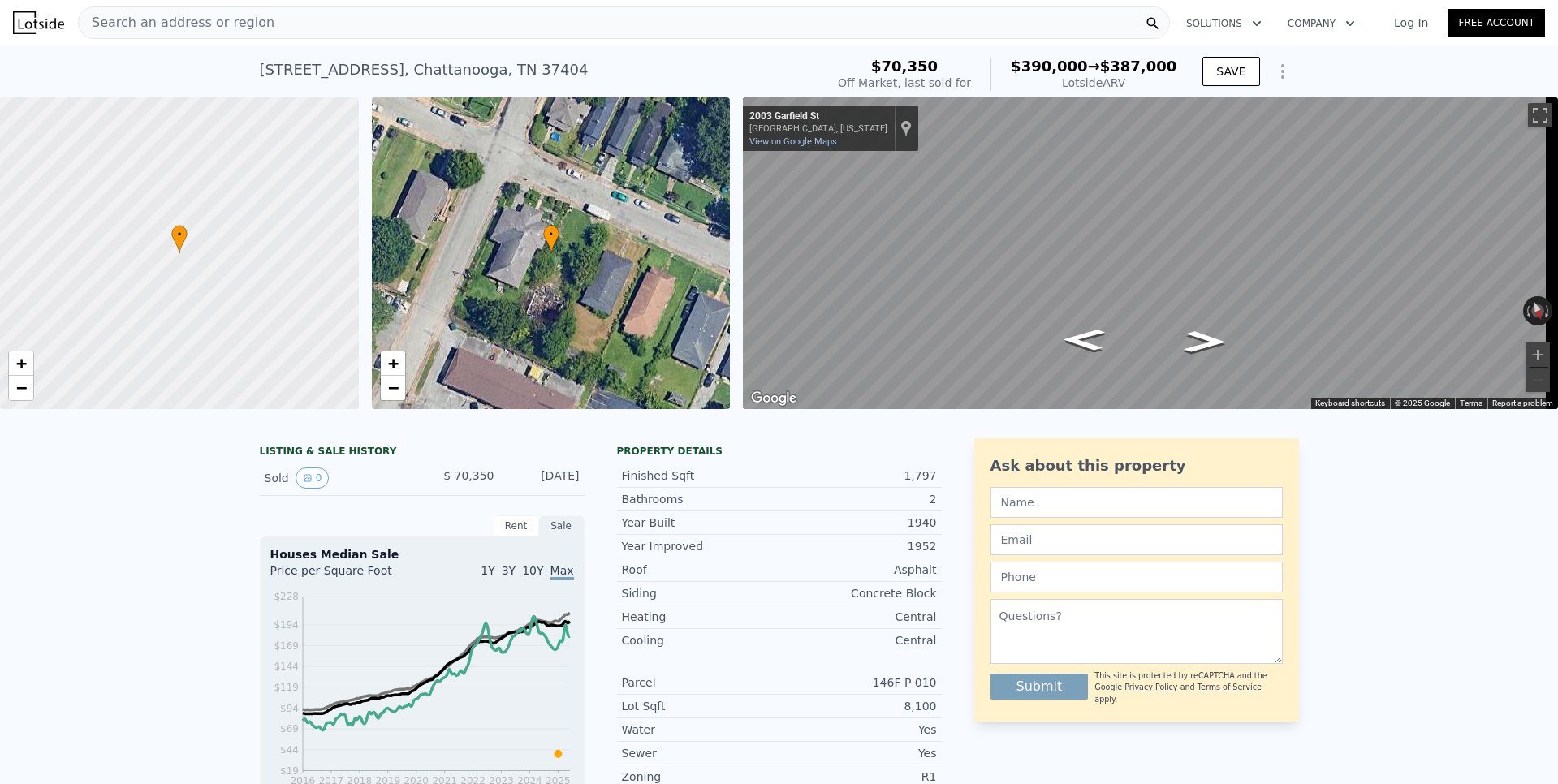
type input "$ 390,000"
type input "$ 290,445"
checkbox input "true"
click at [1280, 71] on icon "Show Options" at bounding box center [1283, 71] width 19 height 19
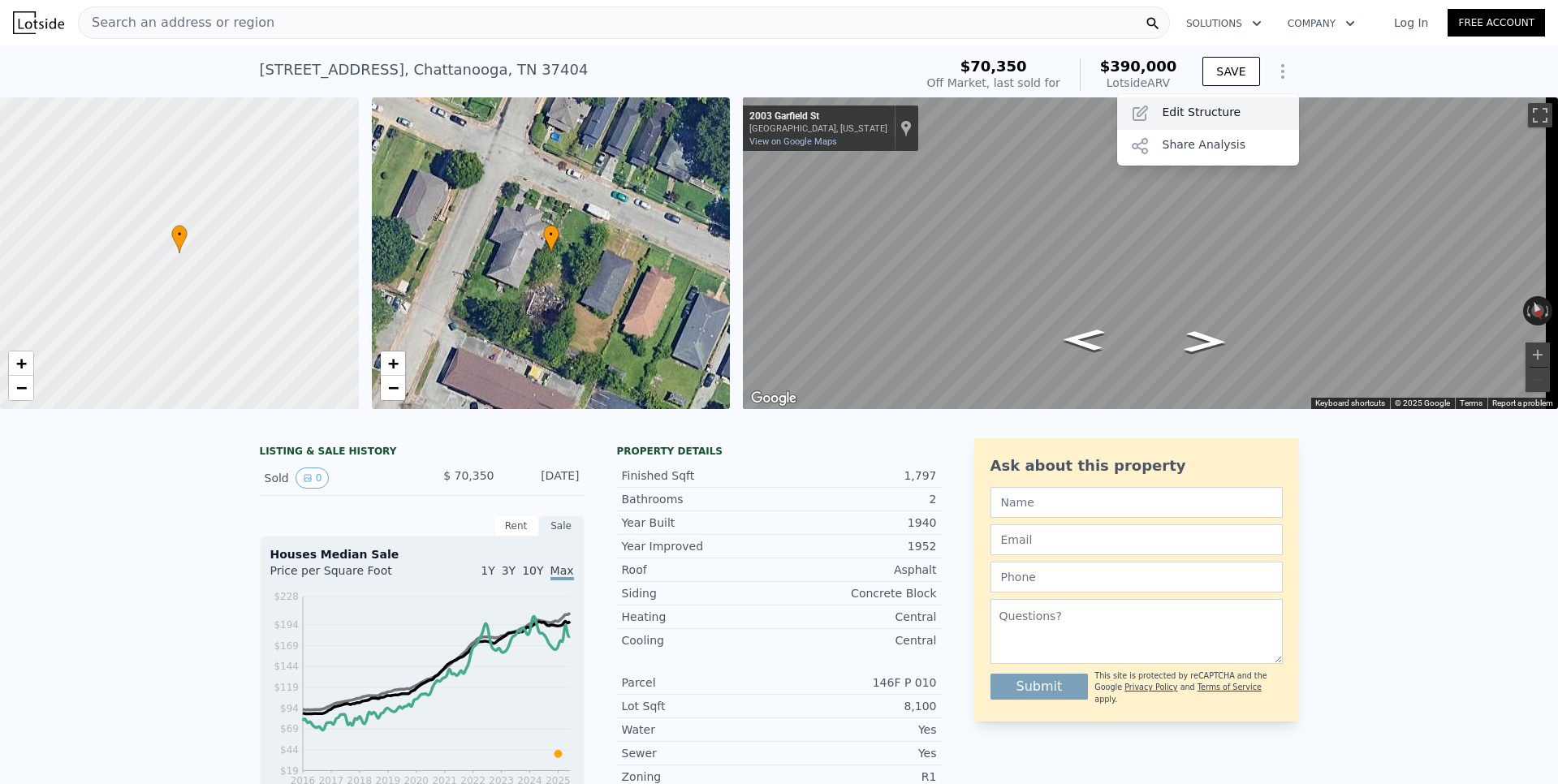
click at [1201, 117] on div "Edit Structure" at bounding box center [1207, 113] width 182 height 32
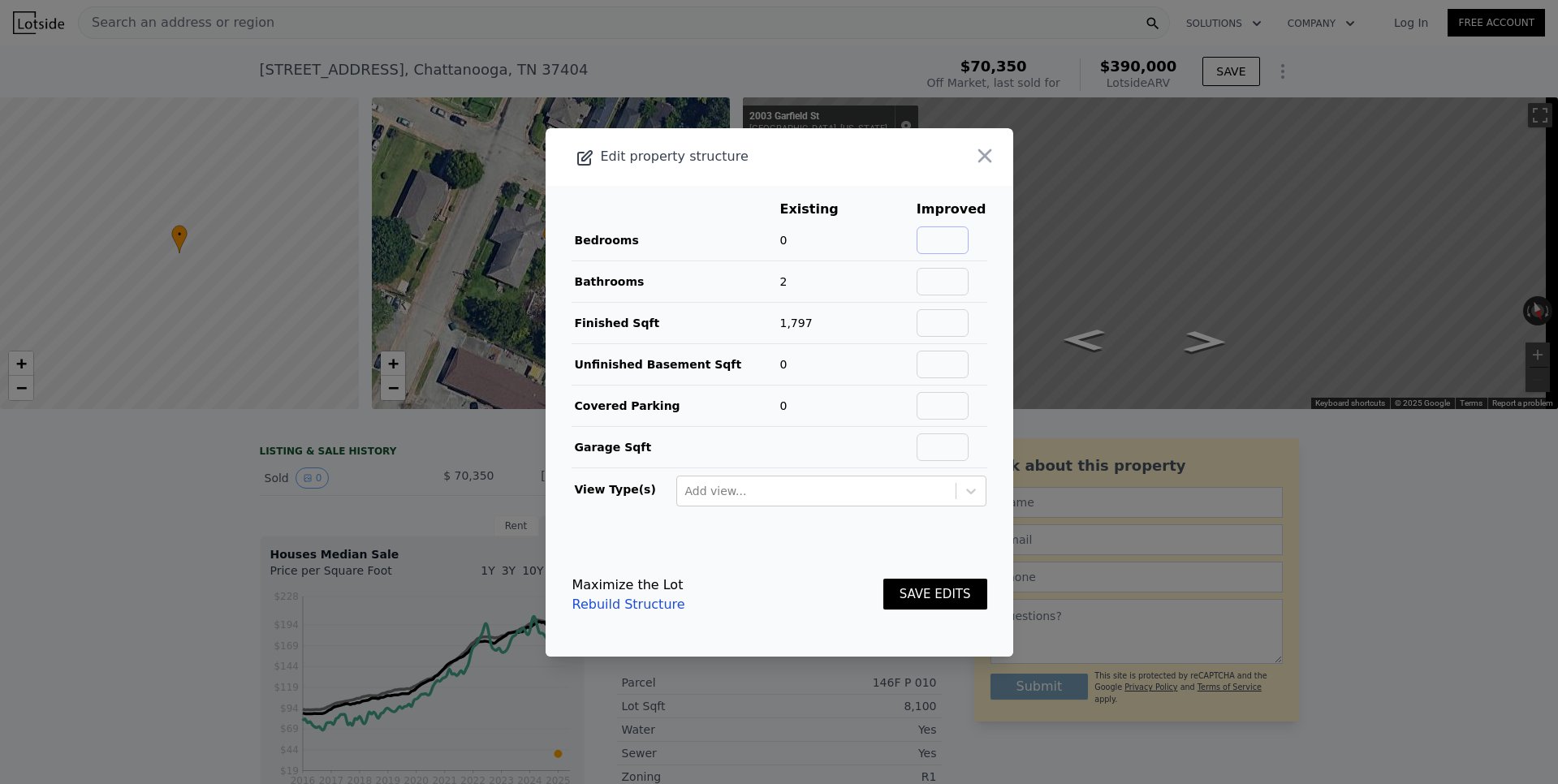
click at [931, 235] on input "text" at bounding box center [942, 239] width 52 height 27
type input "4"
click at [936, 588] on button "SAVE EDITS" at bounding box center [935, 595] width 104 height 32
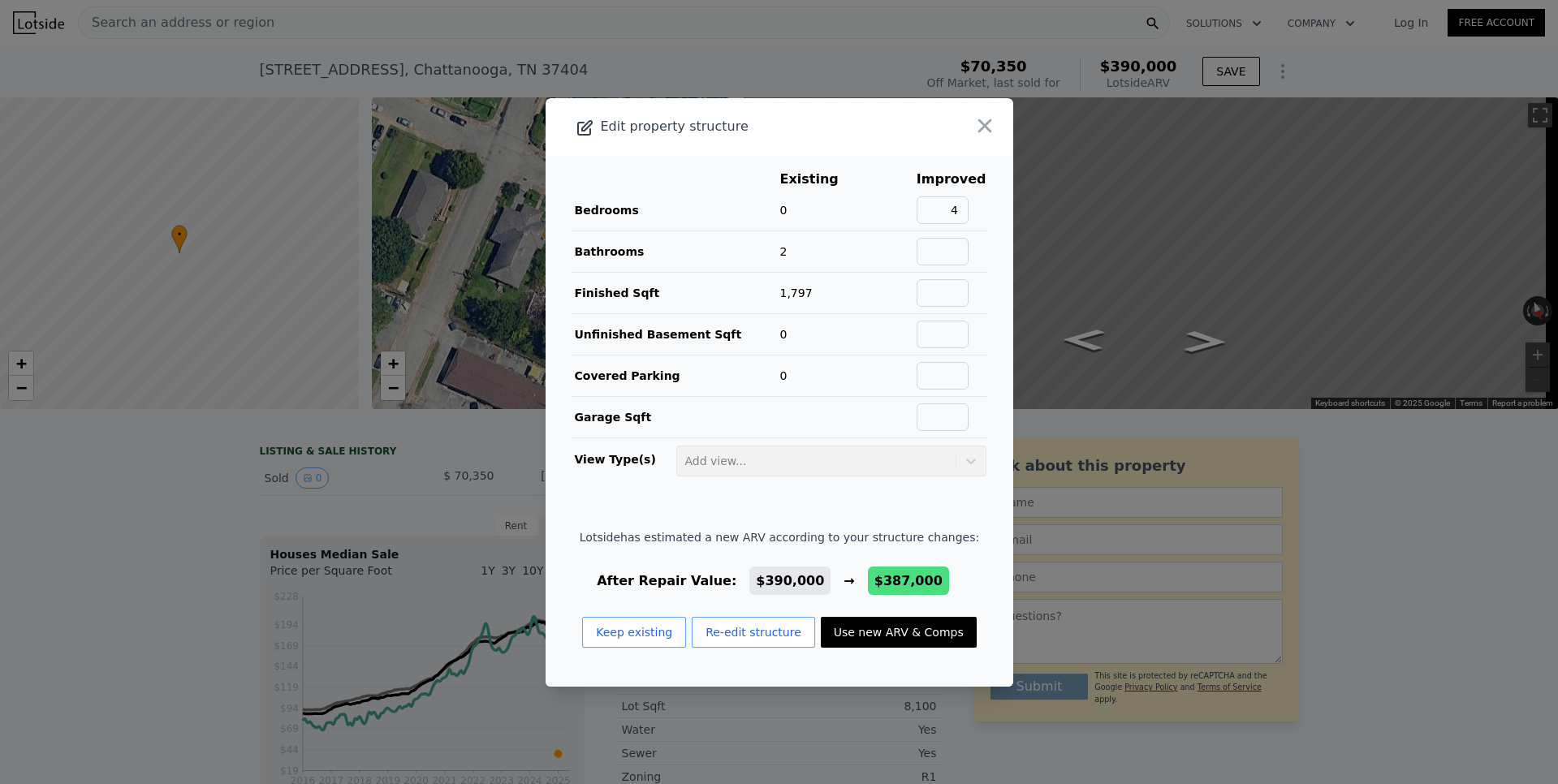
click at [854, 628] on button "Use new ARV & Comps" at bounding box center [898, 631] width 156 height 31
type input "$ 387,000"
type input "$ 287,625"
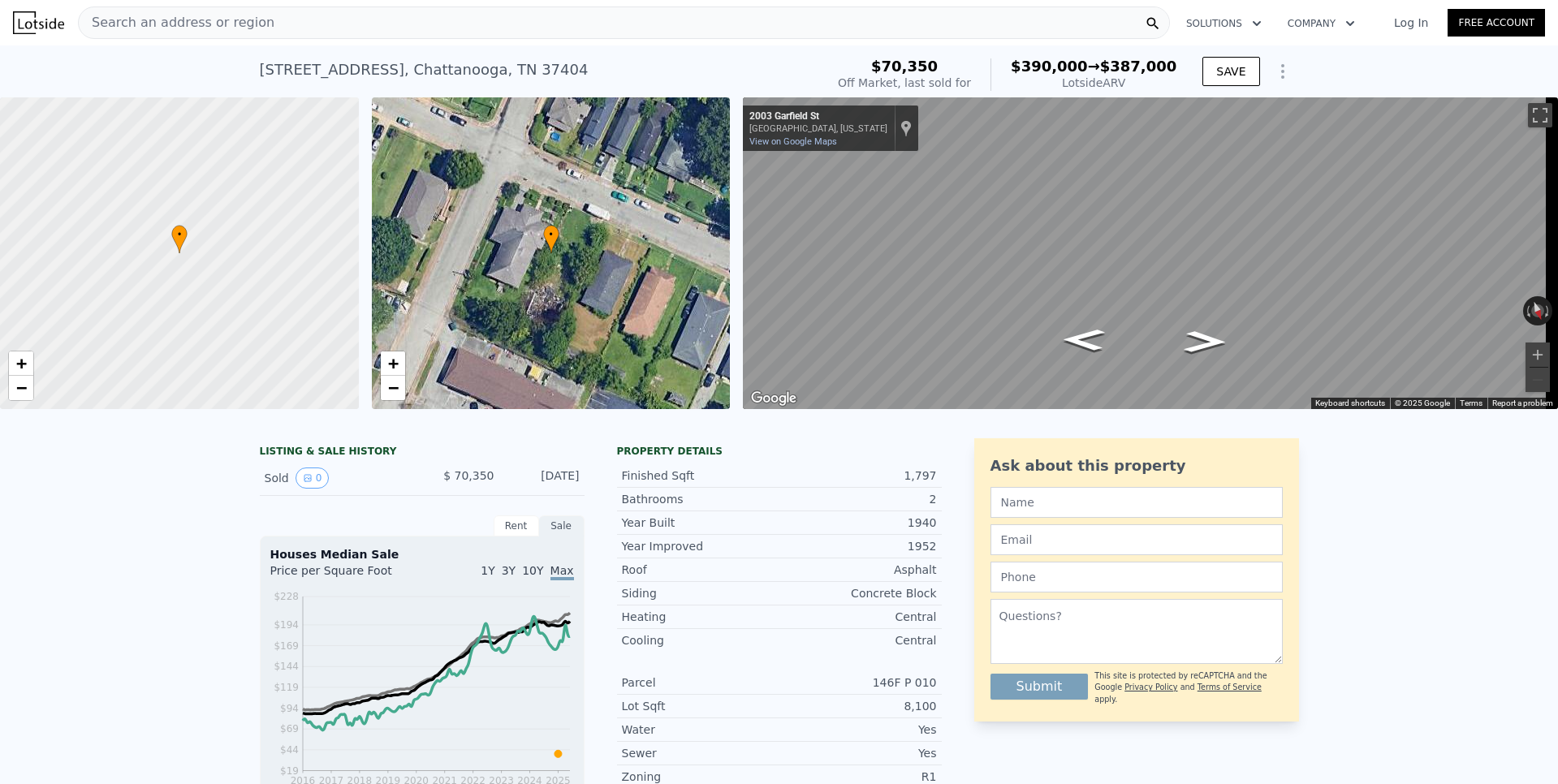
type input "$ 390,000"
type input "$ 290,445"
